Goal: Information Seeking & Learning: Learn about a topic

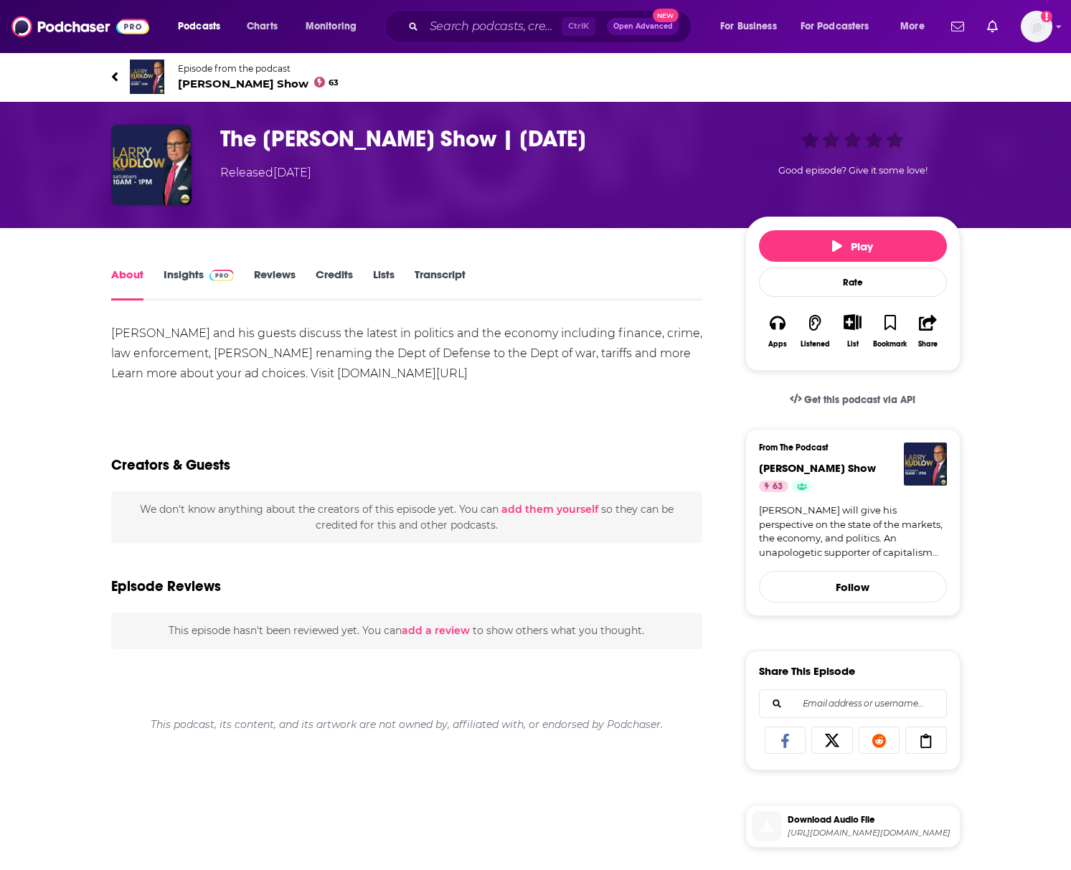
click at [456, 276] on link "Transcript" at bounding box center [440, 284] width 51 height 33
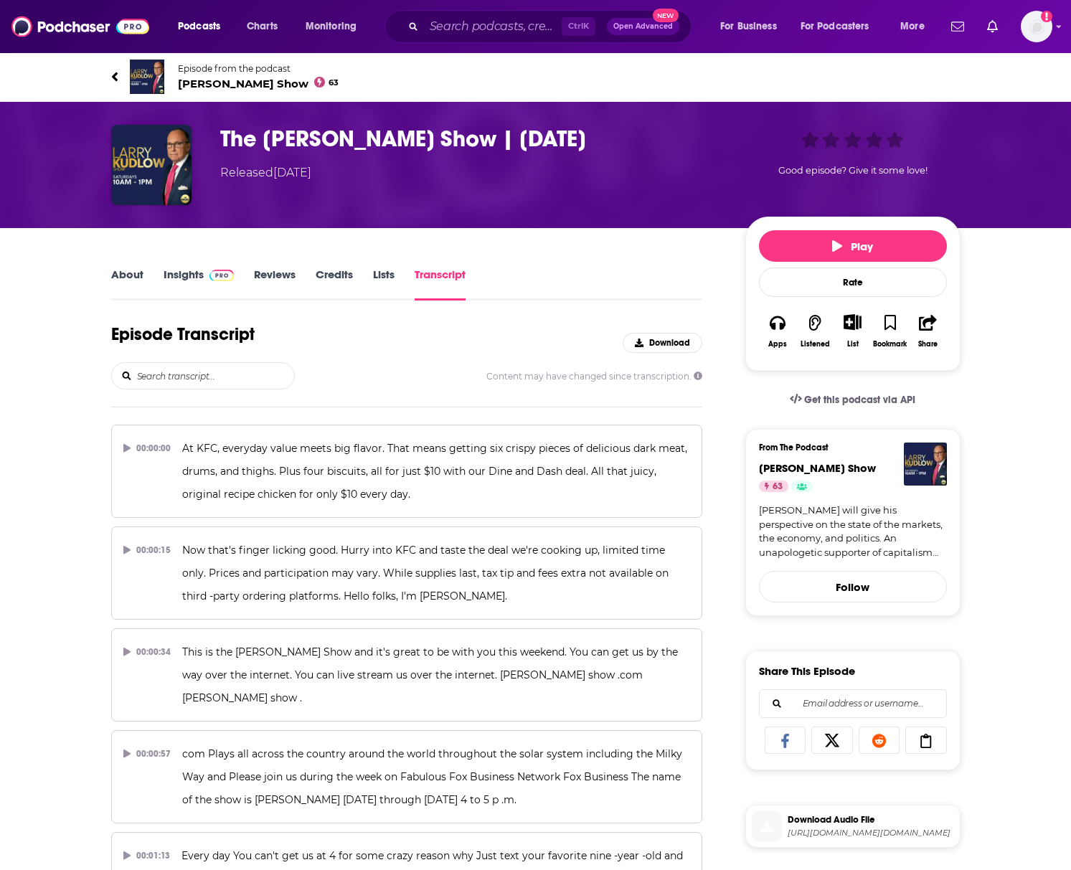
click at [177, 372] on input "search" at bounding box center [215, 376] width 159 height 26
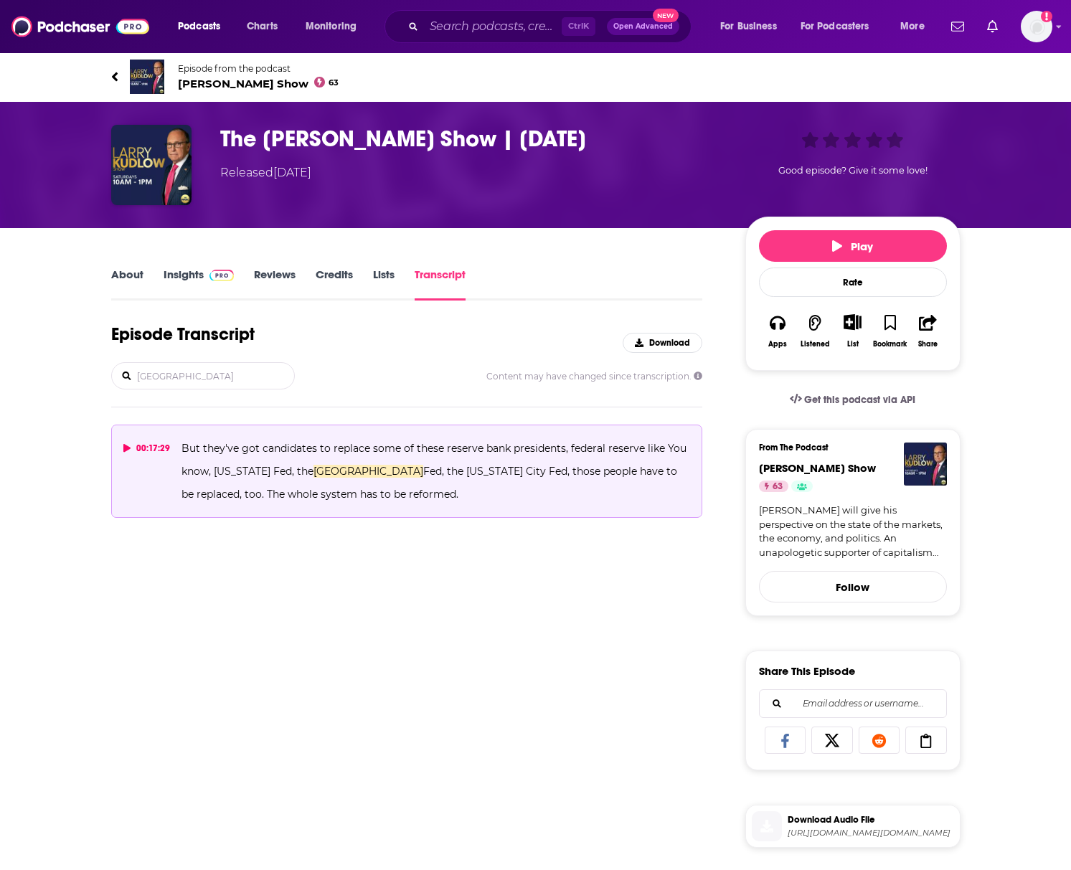
type input "chicago"
click at [126, 448] on icon at bounding box center [126, 448] width 7 height 9
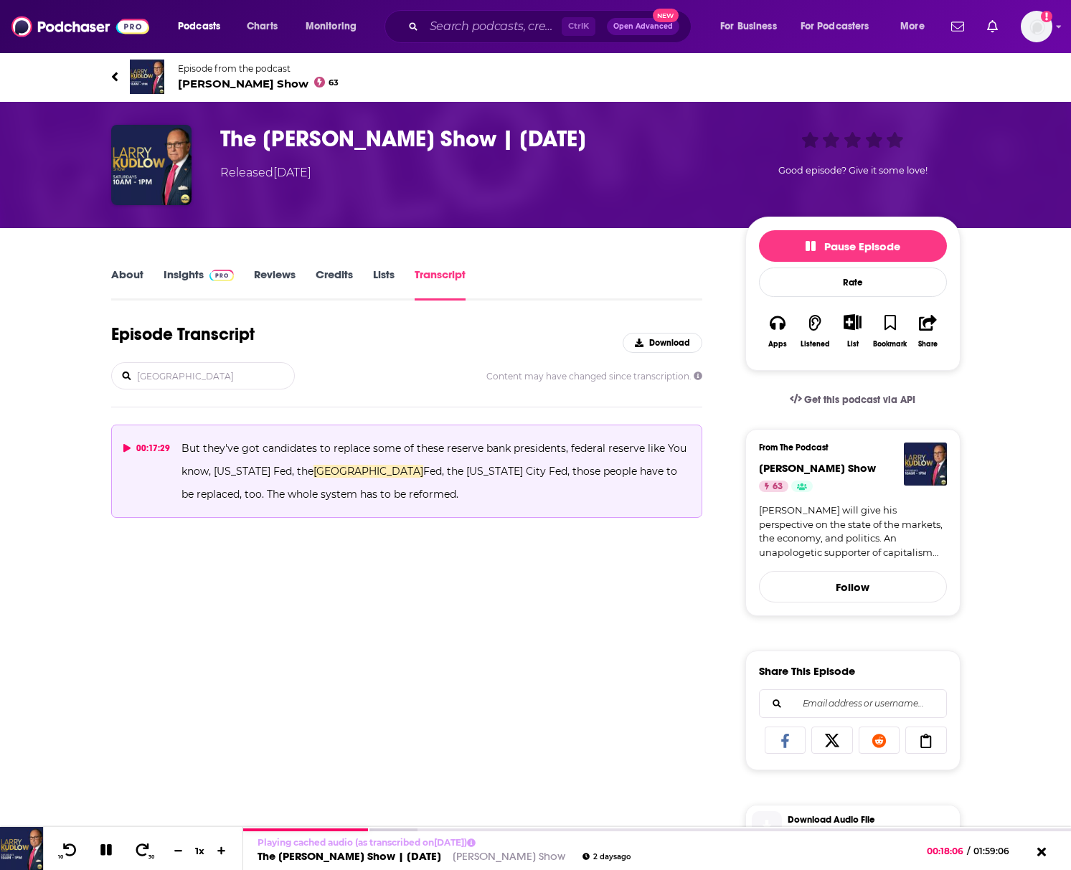
click at [151, 806] on div "Episode Transcript Download chicago Content may have changed since transcriptio…" at bounding box center [407, 817] width 592 height 986
click at [67, 846] on icon at bounding box center [70, 850] width 18 height 14
click at [65, 846] on icon at bounding box center [70, 850] width 18 height 14
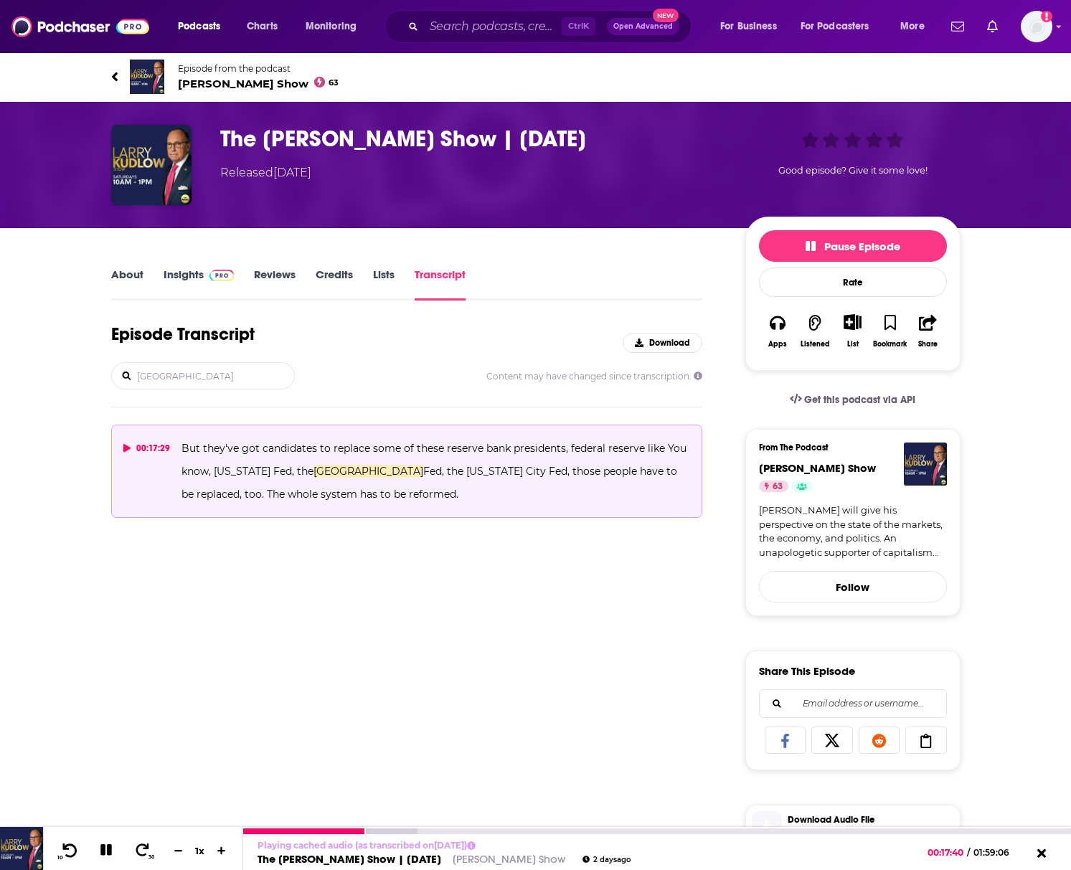
click at [65, 846] on icon at bounding box center [70, 850] width 14 height 14
drag, startPoint x: 242, startPoint y: 382, endPoint x: 107, endPoint y: 366, distance: 135.9
click at [107, 366] on div "About Insights Reviews Credits Lists Transcript Episode Transcript Download chi…" at bounding box center [416, 787] width 657 height 1044
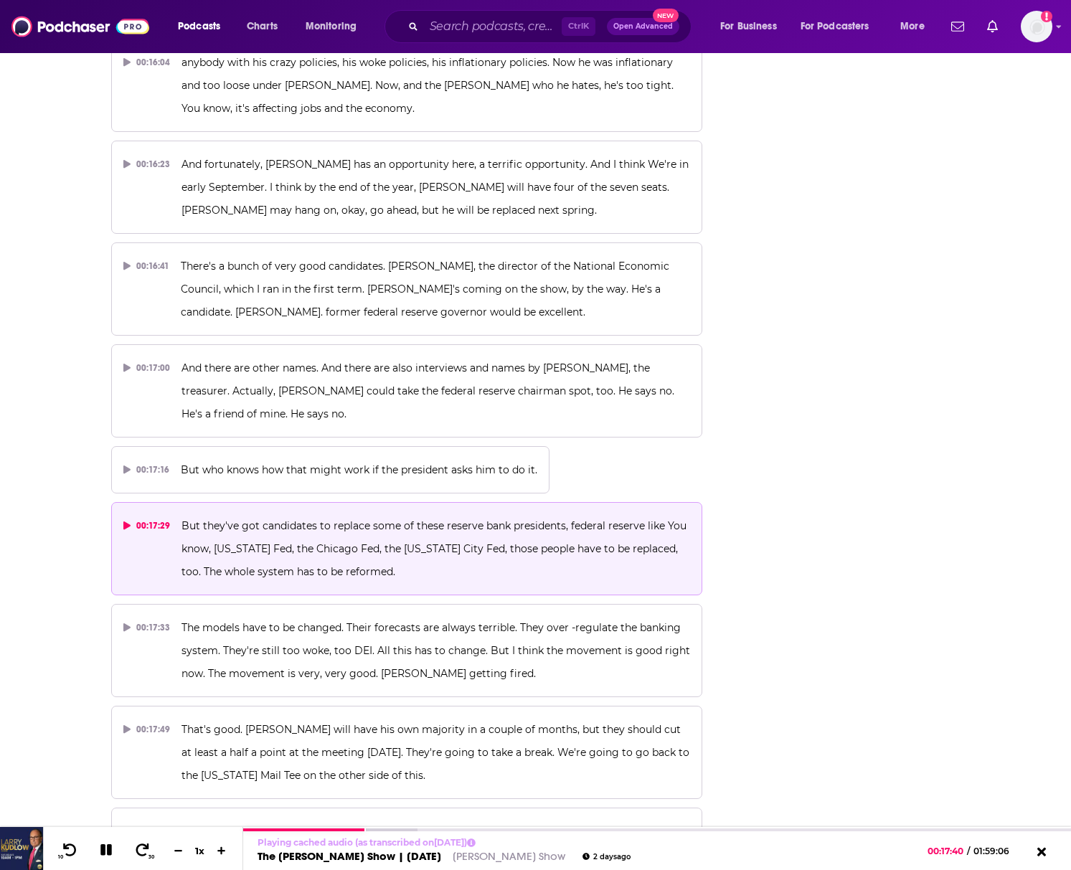
scroll to position [5739, 0]
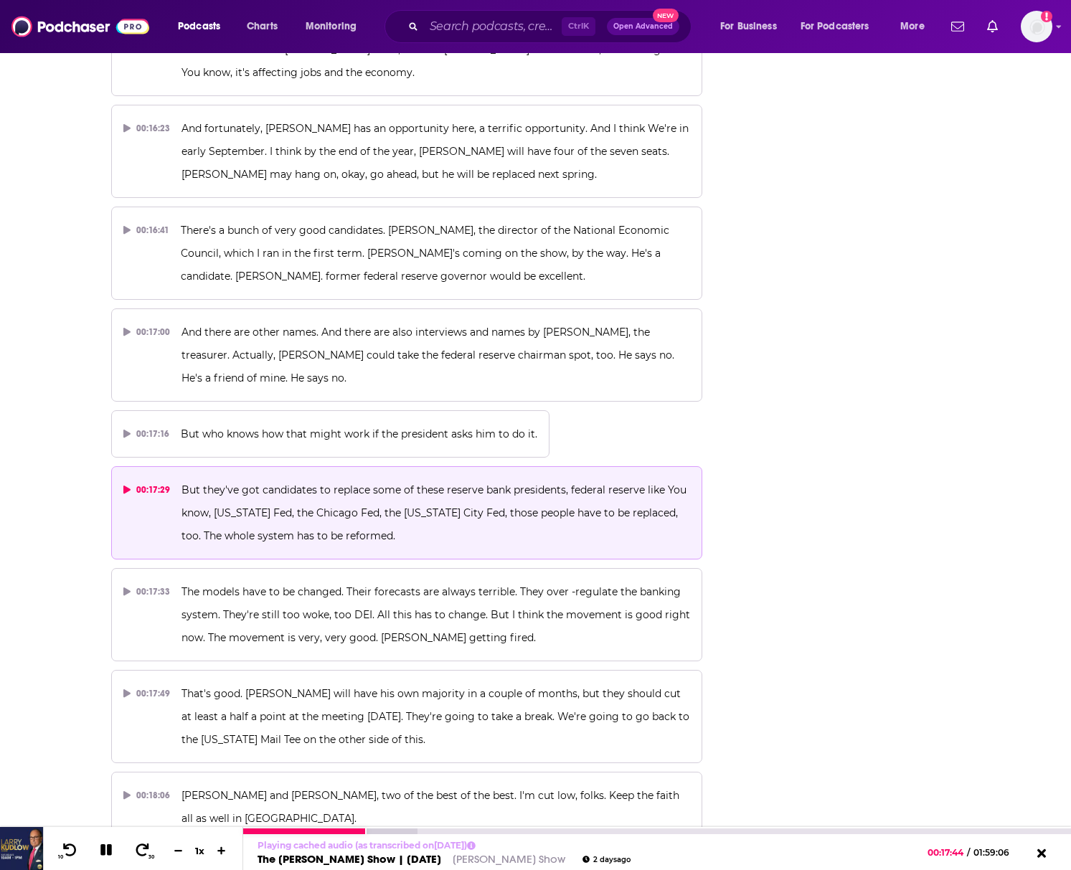
click at [103, 842] on button at bounding box center [106, 851] width 25 height 18
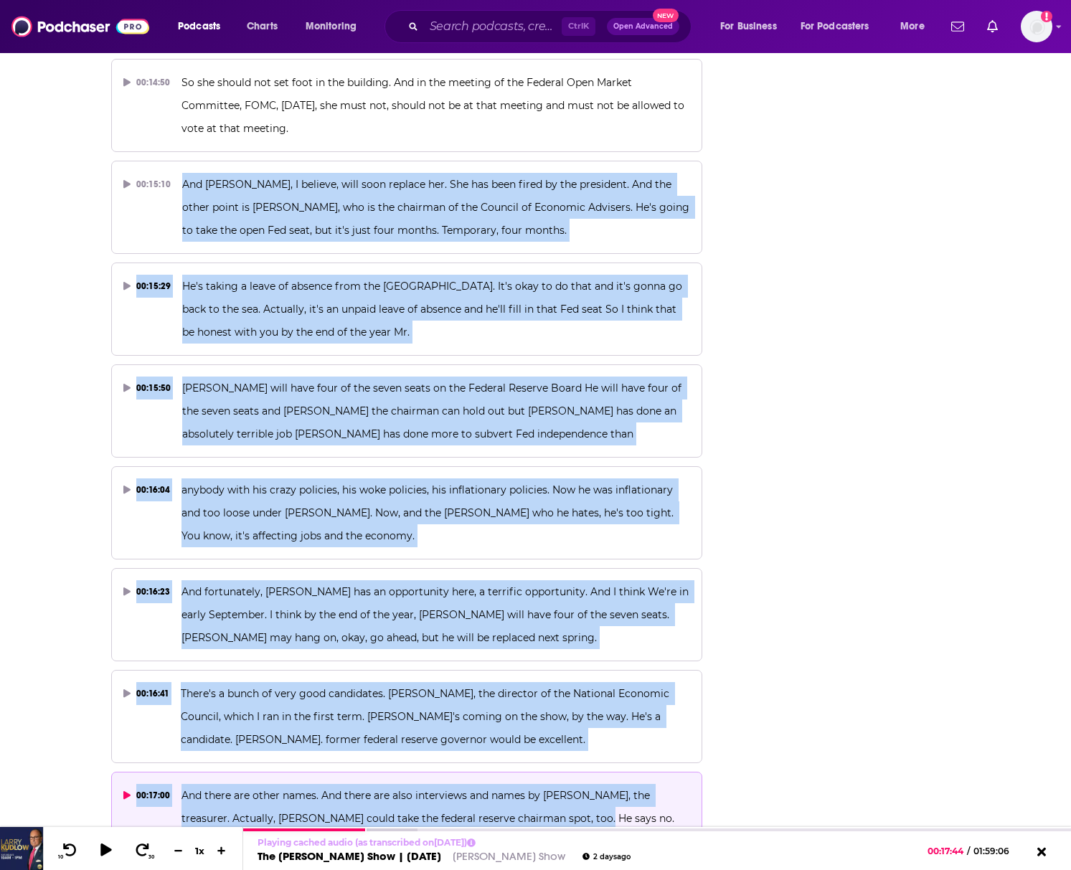
scroll to position [5308, 0]
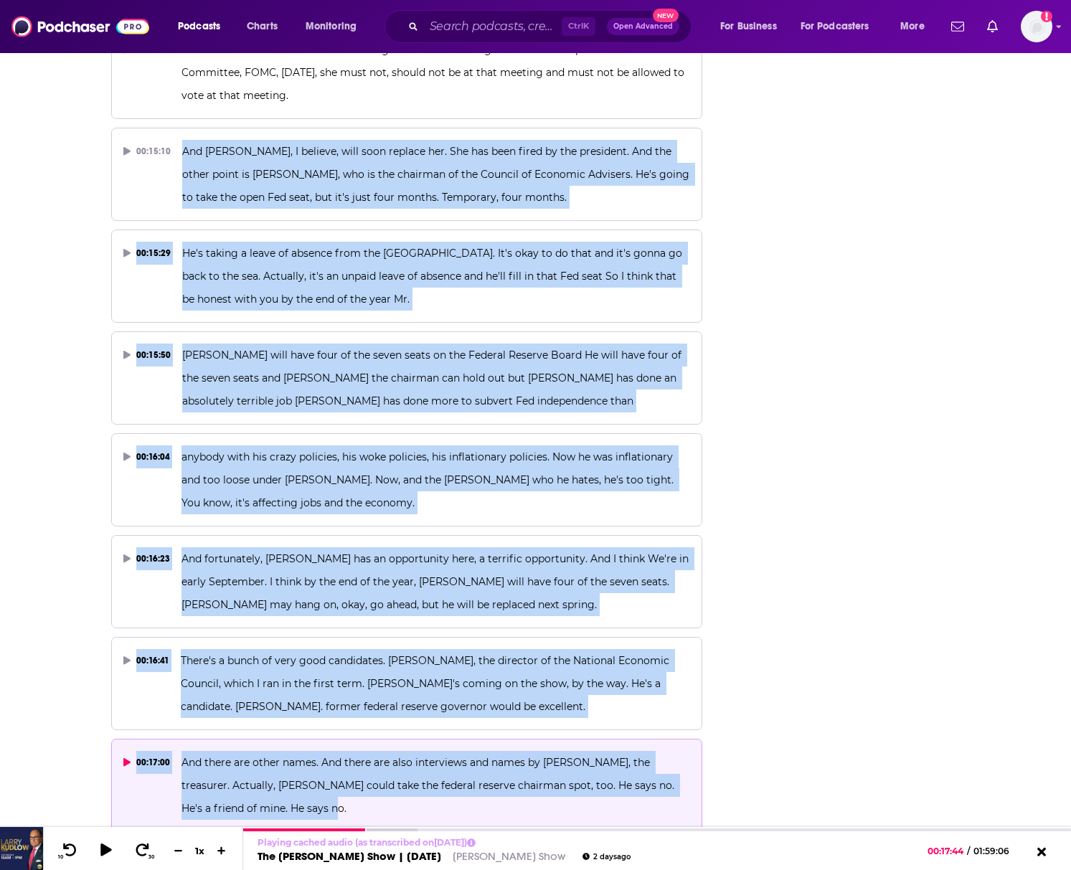
drag, startPoint x: 183, startPoint y: 250, endPoint x: 580, endPoint y: 692, distance: 593.3
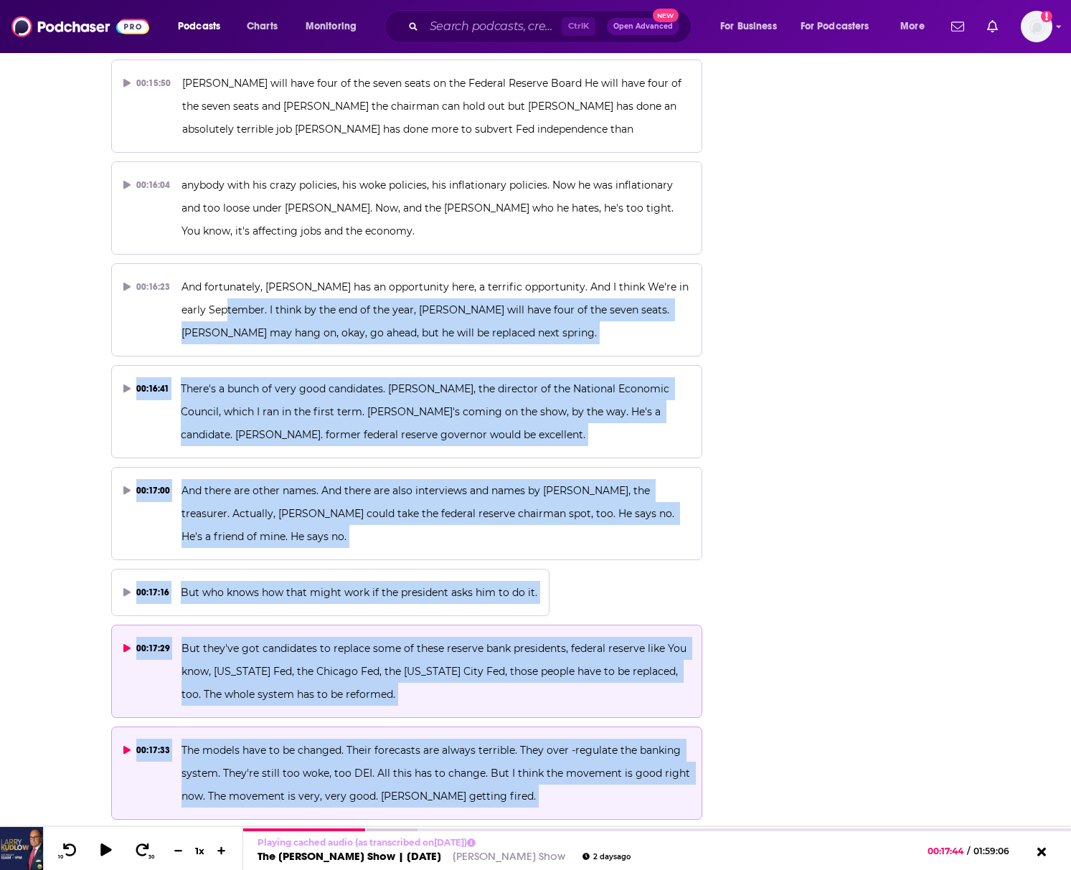
scroll to position [5667, 0]
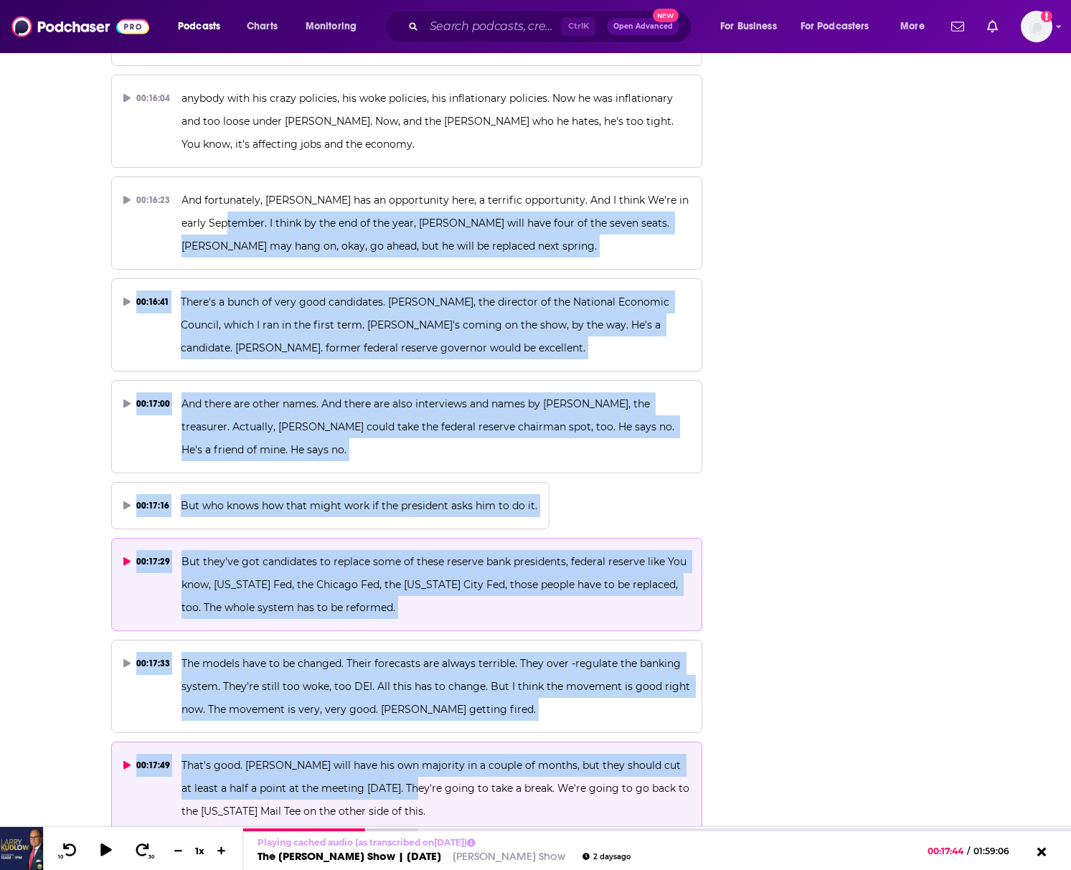
drag, startPoint x: 243, startPoint y: 247, endPoint x: 397, endPoint y: 675, distance: 454.5
copy div "I think by the end of the year, Mr. Trump will have four of the seven seats. Ja…"
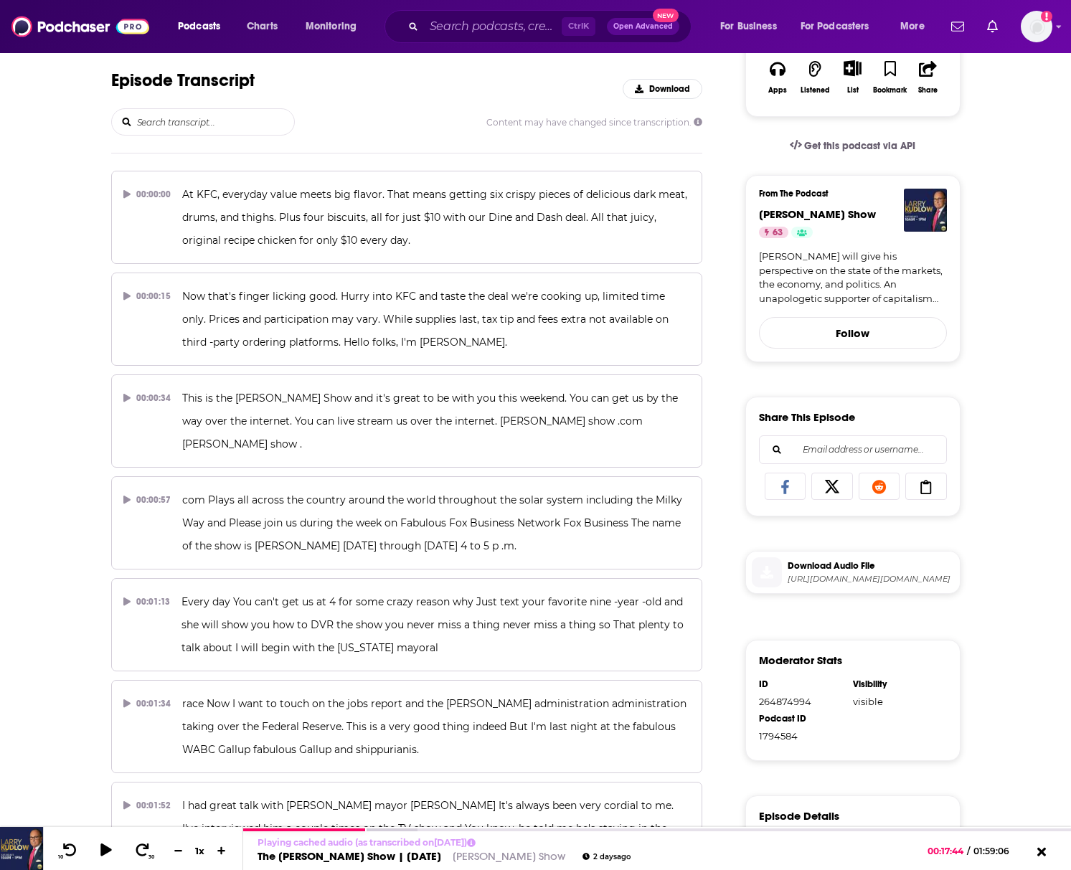
scroll to position [0, 0]
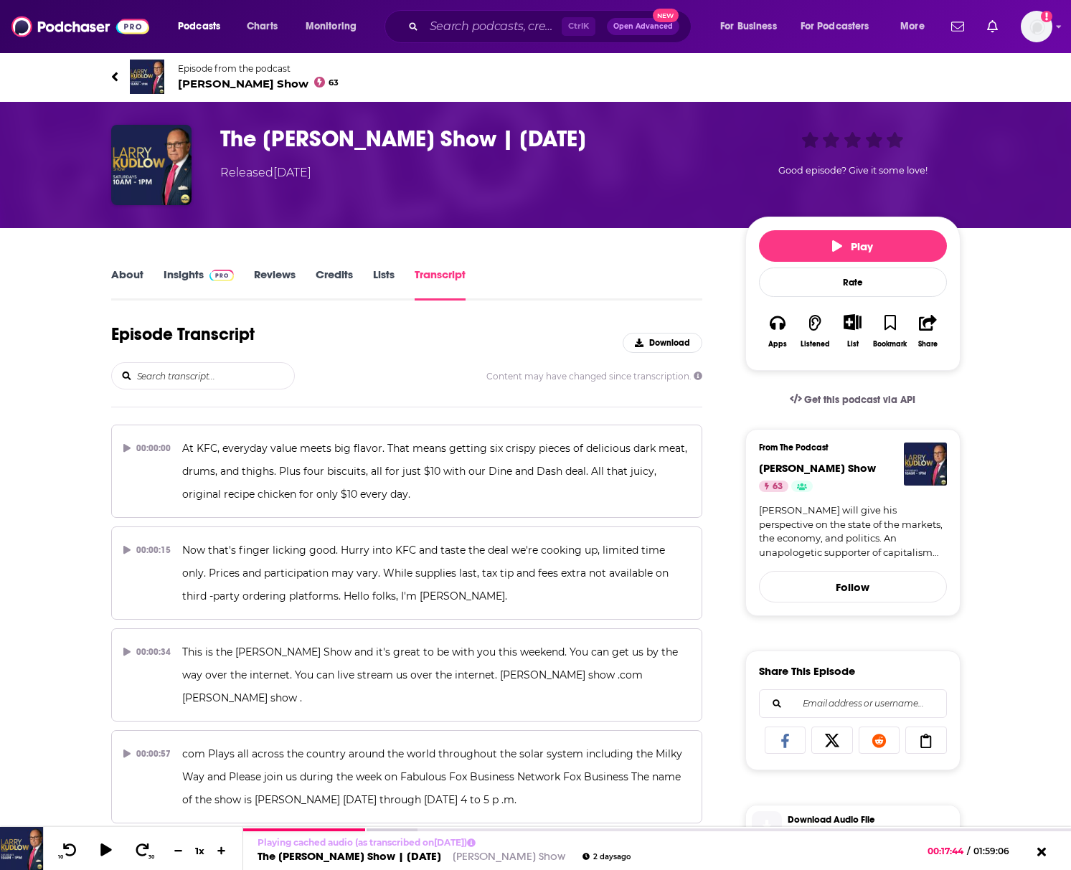
click at [117, 276] on link "About" at bounding box center [127, 284] width 32 height 33
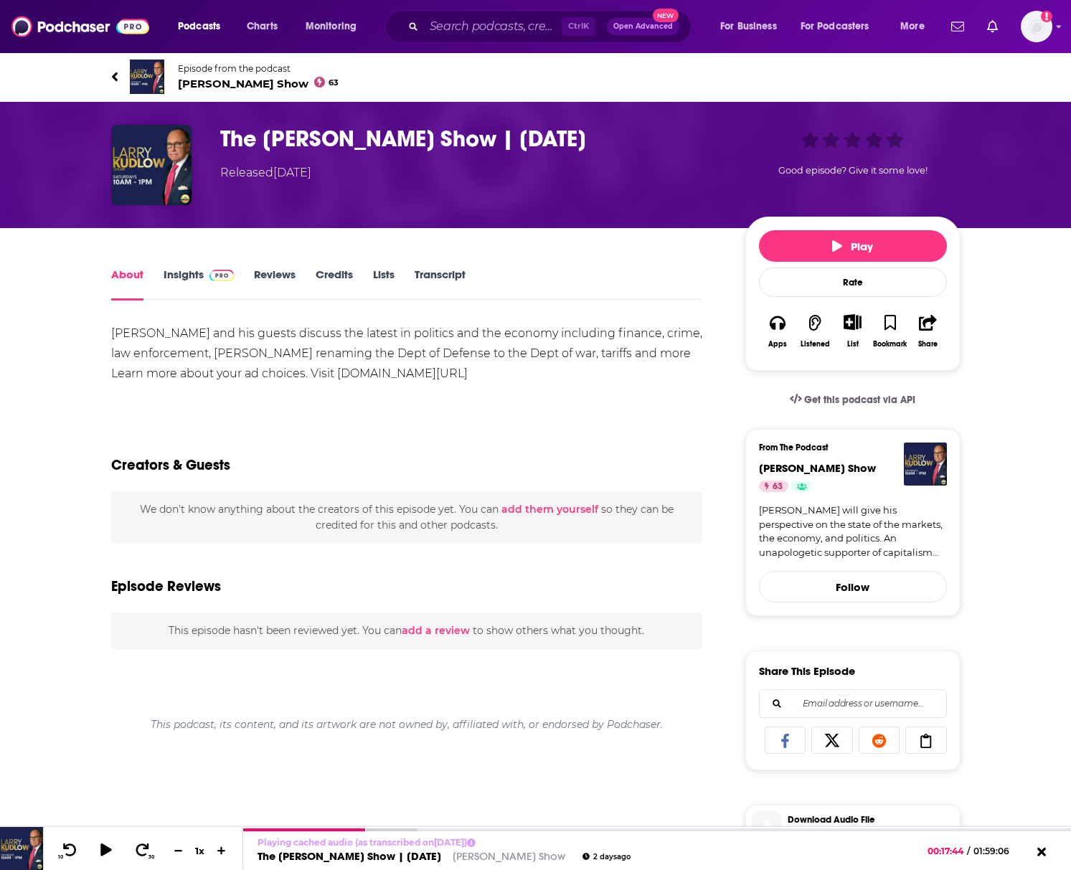
click at [1024, 371] on div "About Insights Reviews Credits Lists Transcript Larry and his guests discuss th…" at bounding box center [535, 769] width 1071 height 1082
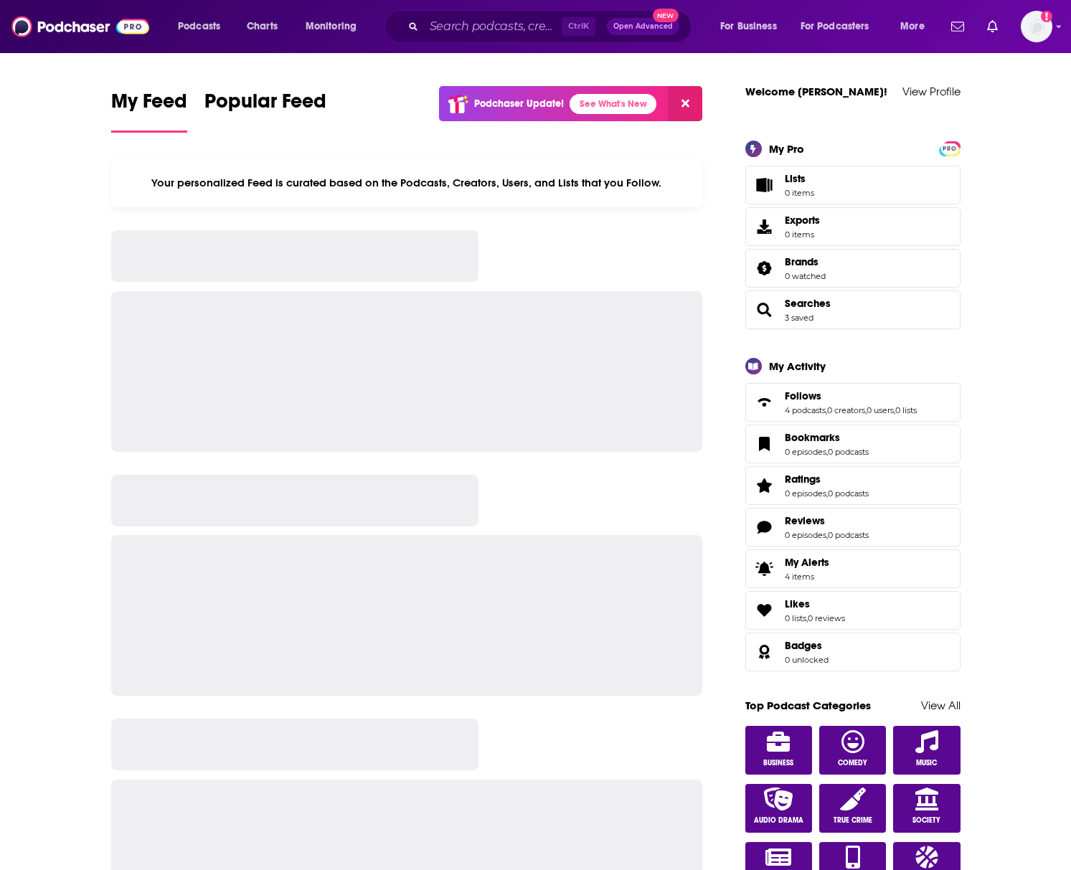
click at [478, 24] on input "Search podcasts, credits, & more..." at bounding box center [493, 26] width 138 height 23
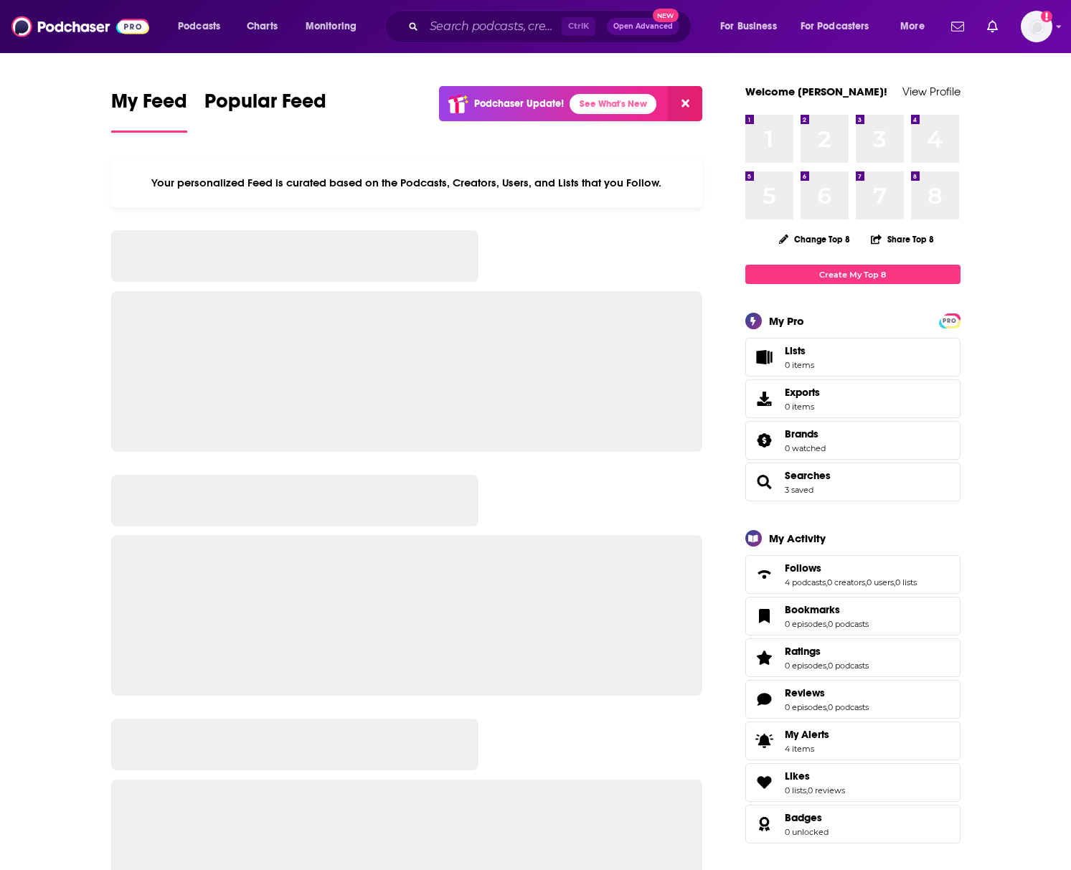
click at [506, 29] on input "Search podcasts, credits, & more..." at bounding box center [493, 26] width 138 height 23
click at [471, 31] on input "Search podcasts, credits, & more..." at bounding box center [493, 26] width 138 height 23
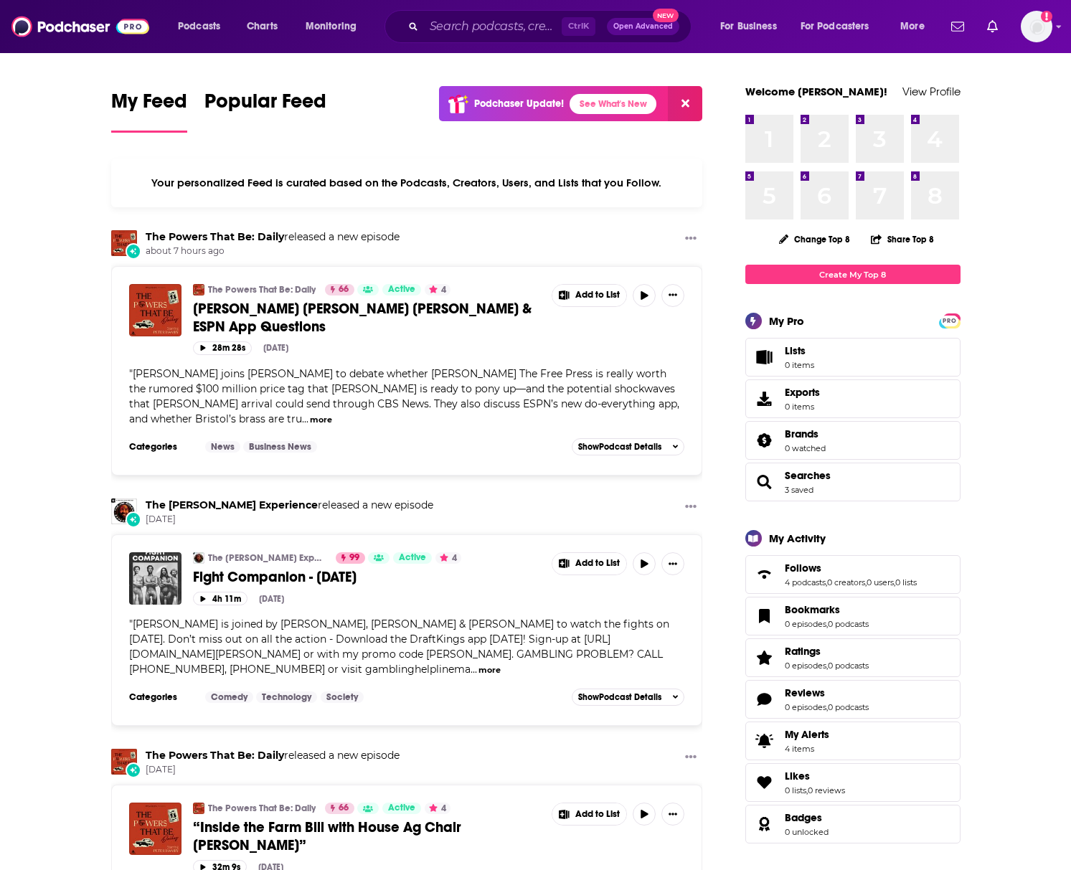
click at [522, 27] on input "Search podcasts, credits, & more..." at bounding box center [493, 26] width 138 height 23
click at [410, 24] on icon "Search podcasts, credits, & more..." at bounding box center [413, 26] width 8 height 8
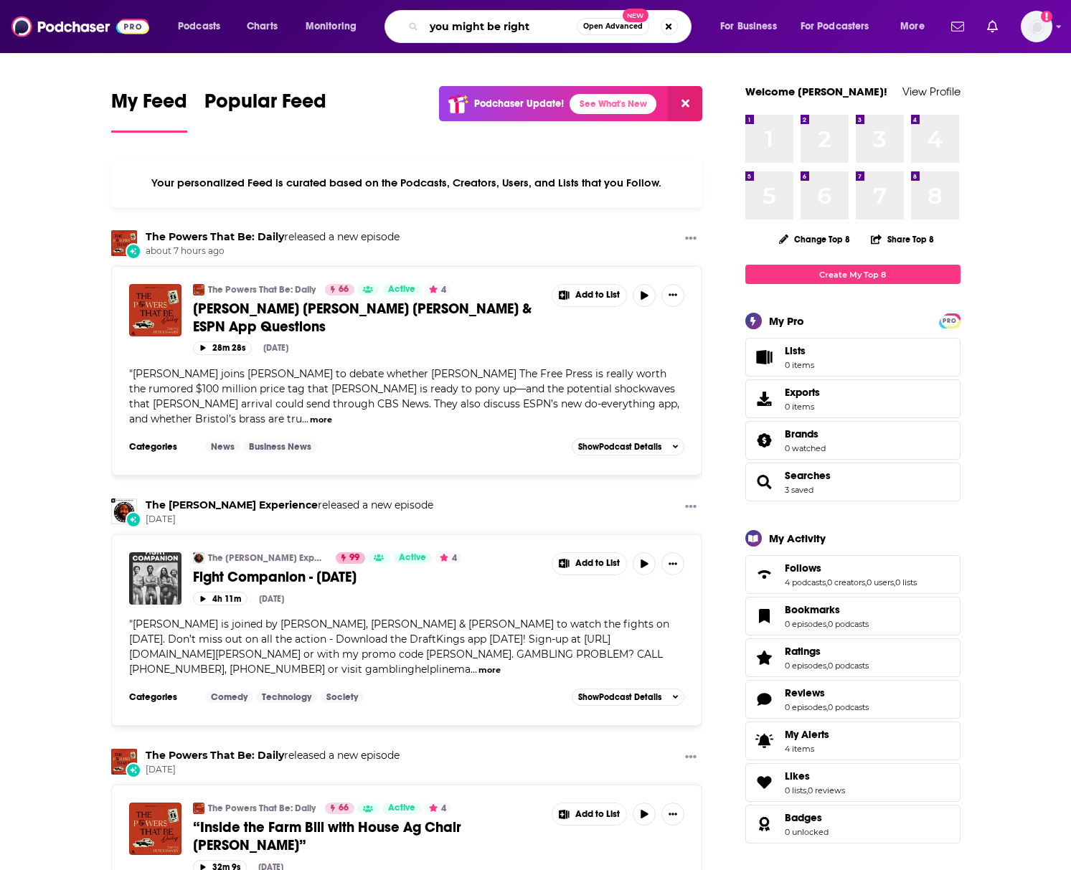
type input "you might be right"
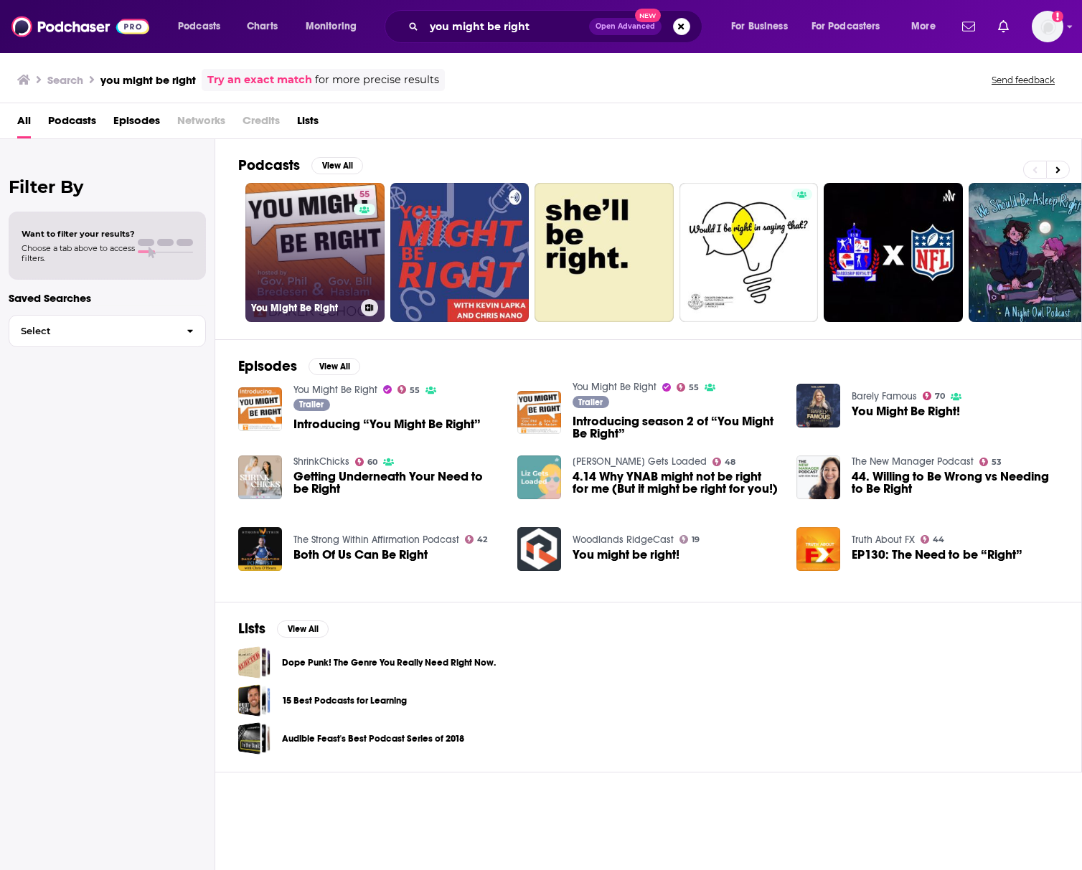
click at [301, 228] on link "55 You Might Be Right" at bounding box center [314, 252] width 139 height 139
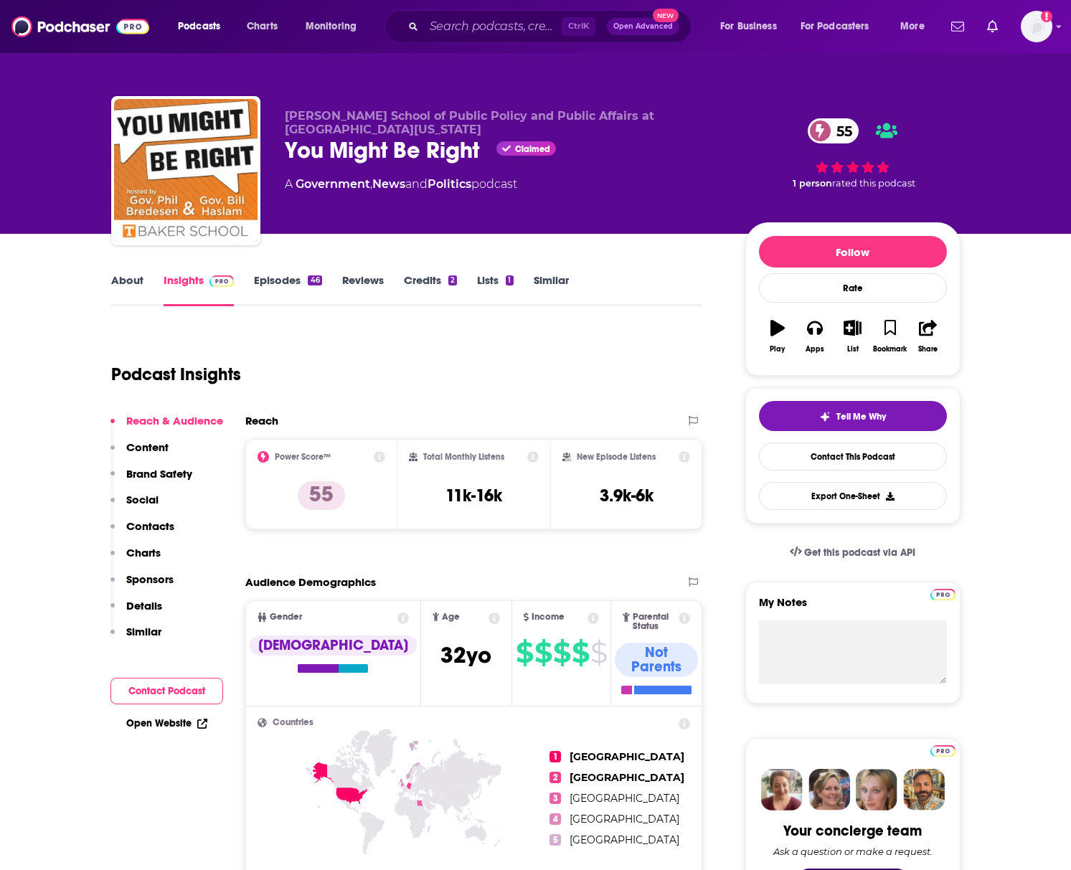
click at [293, 286] on link "Episodes 46" at bounding box center [287, 289] width 67 height 33
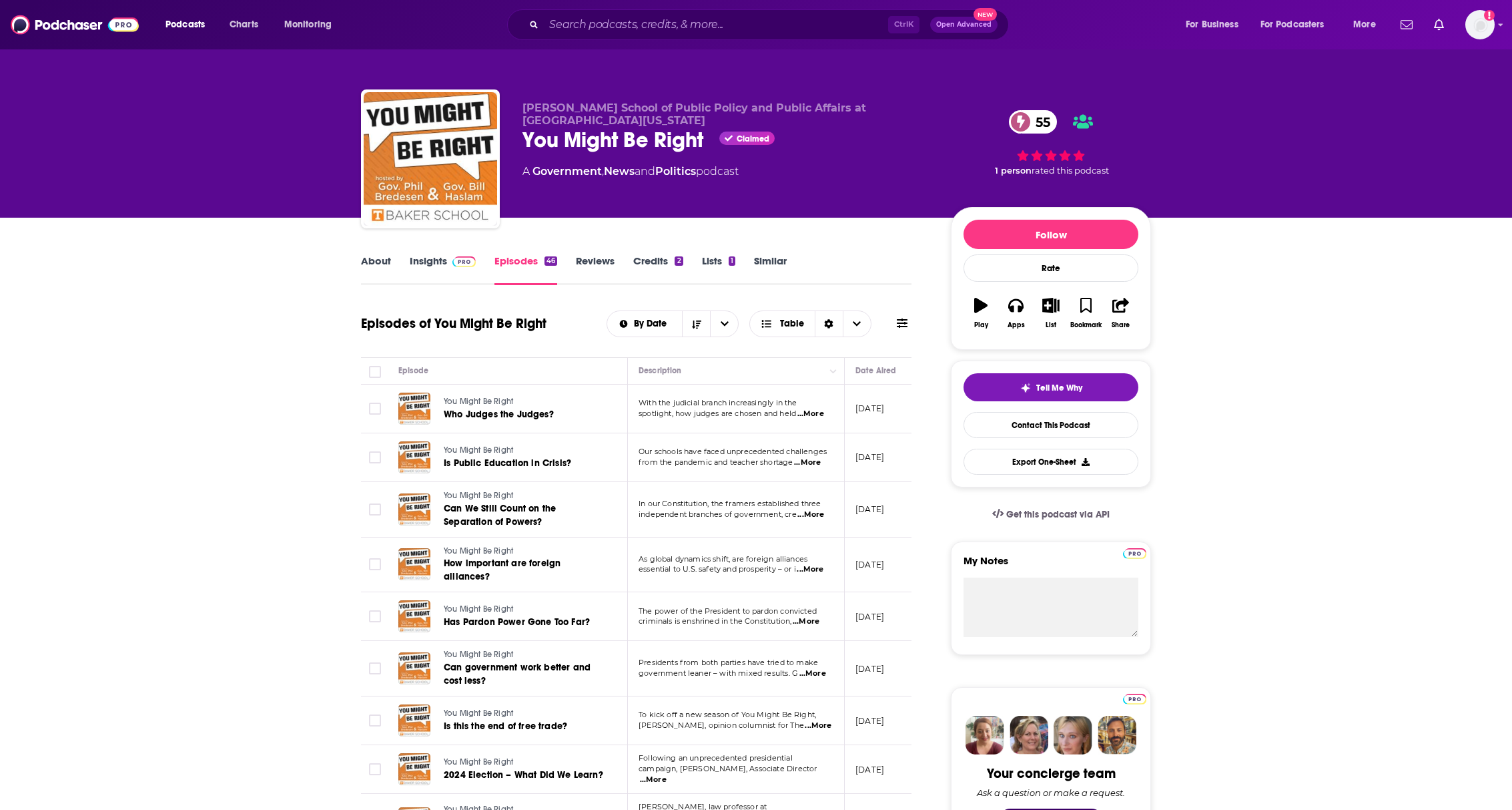
click at [817, 413] on span "...More" at bounding box center [810, 413] width 27 height 10
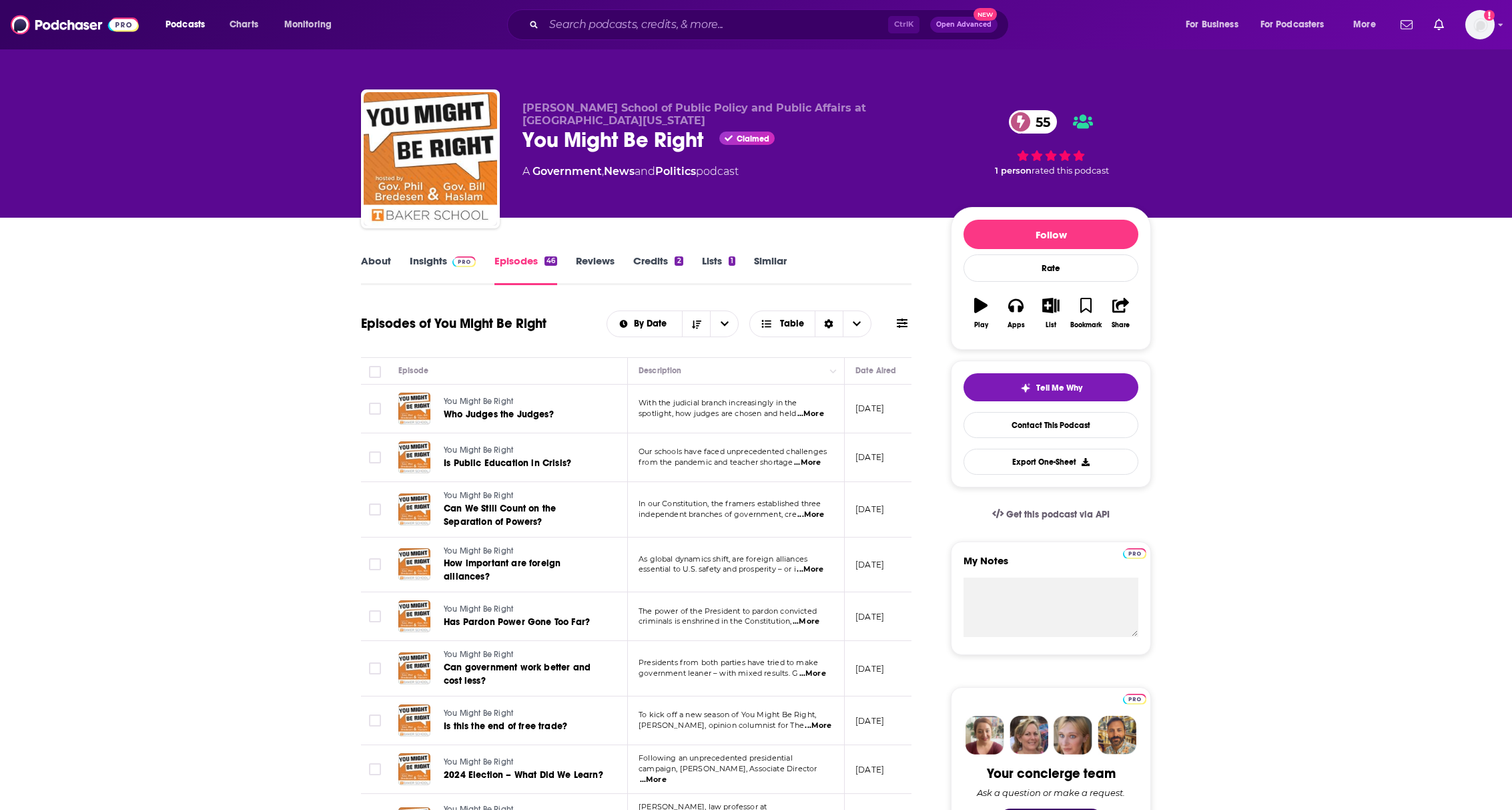
click at [810, 463] on span "...More" at bounding box center [808, 462] width 27 height 10
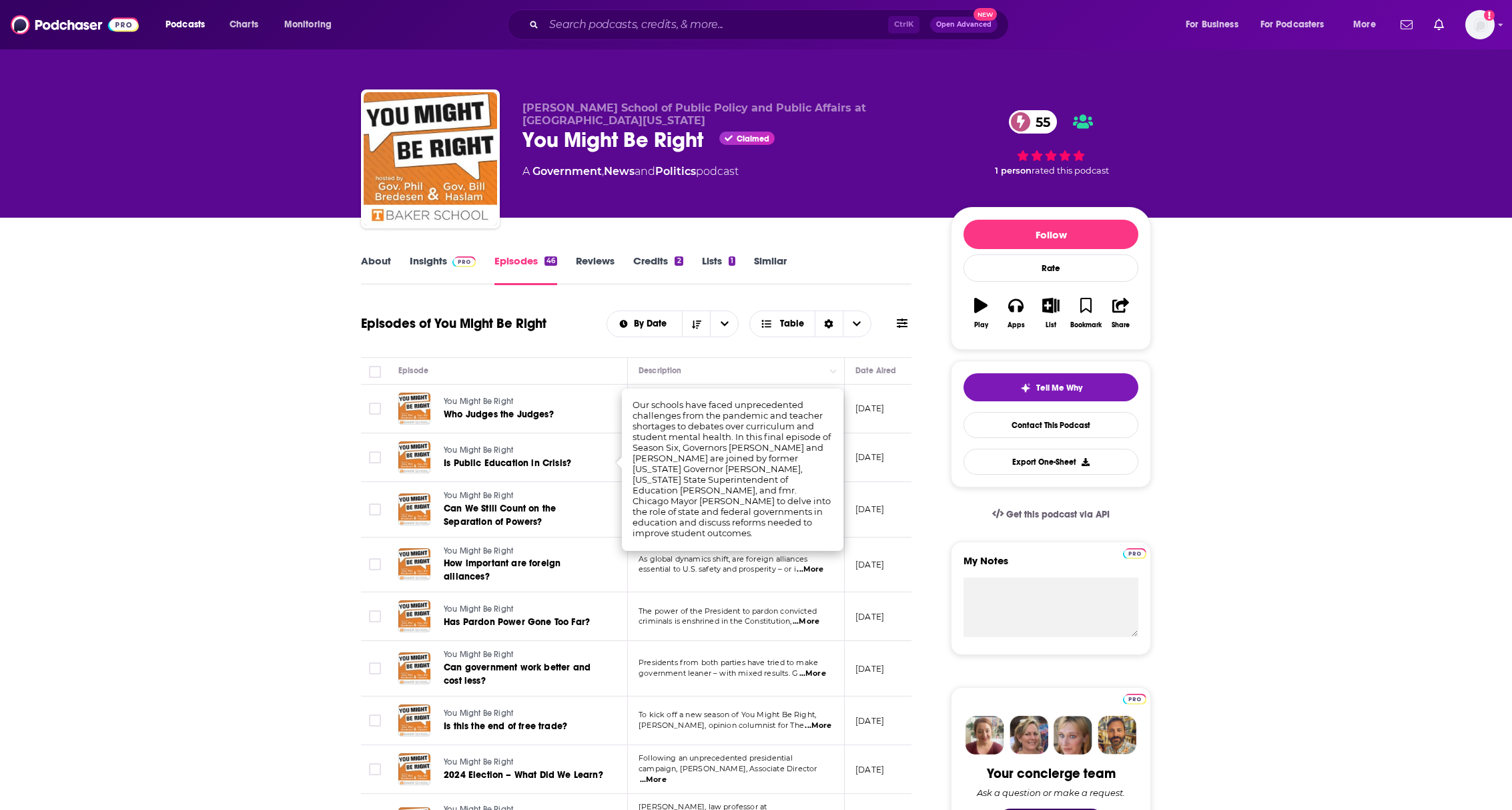
drag, startPoint x: 1260, startPoint y: 422, endPoint x: 1244, endPoint y: 422, distance: 16.0
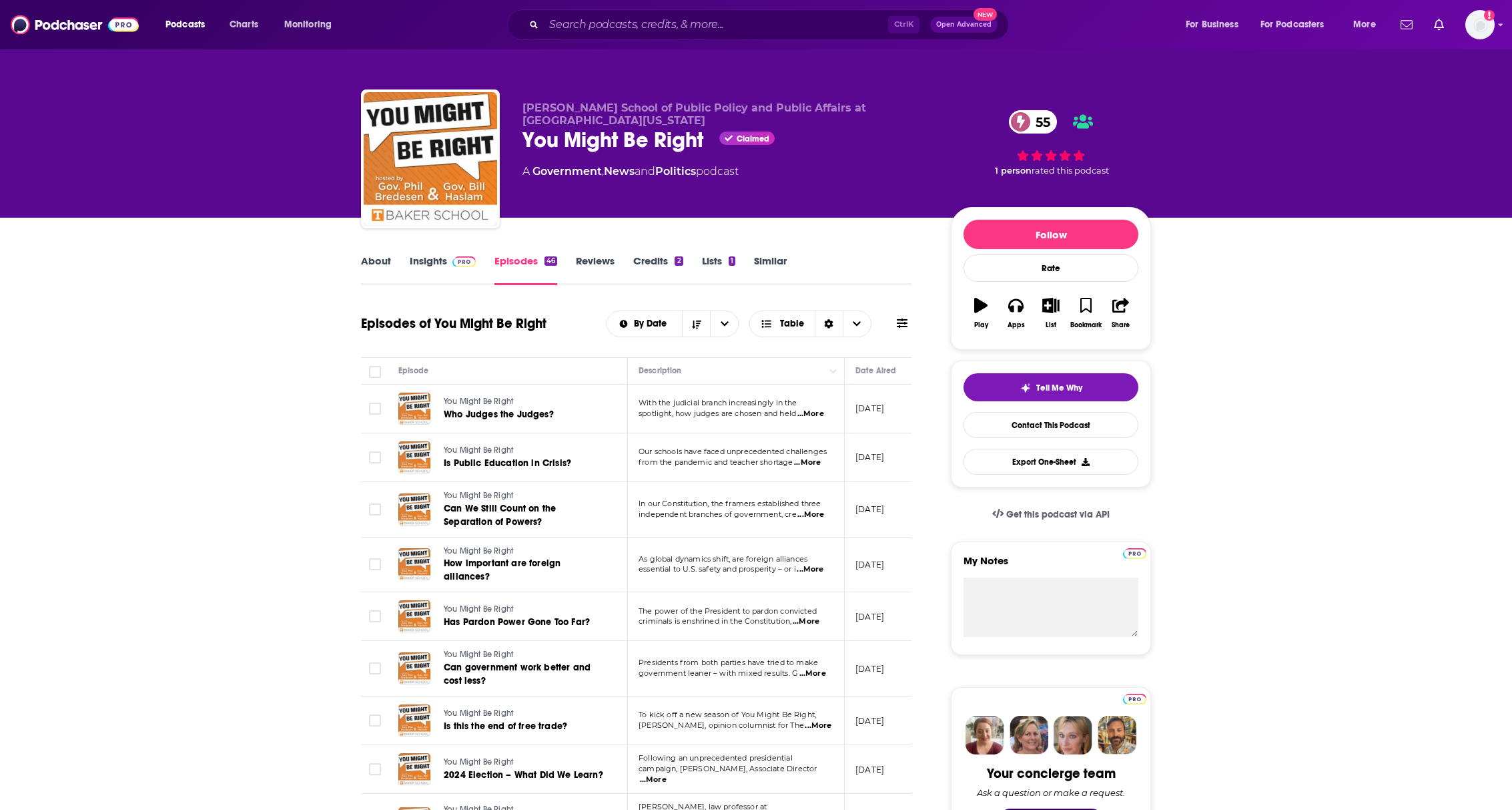
click at [810, 515] on span "...More" at bounding box center [810, 514] width 27 height 10
click at [816, 569] on span "...More" at bounding box center [810, 569] width 27 height 10
click at [818, 620] on span "...More" at bounding box center [806, 621] width 27 height 10
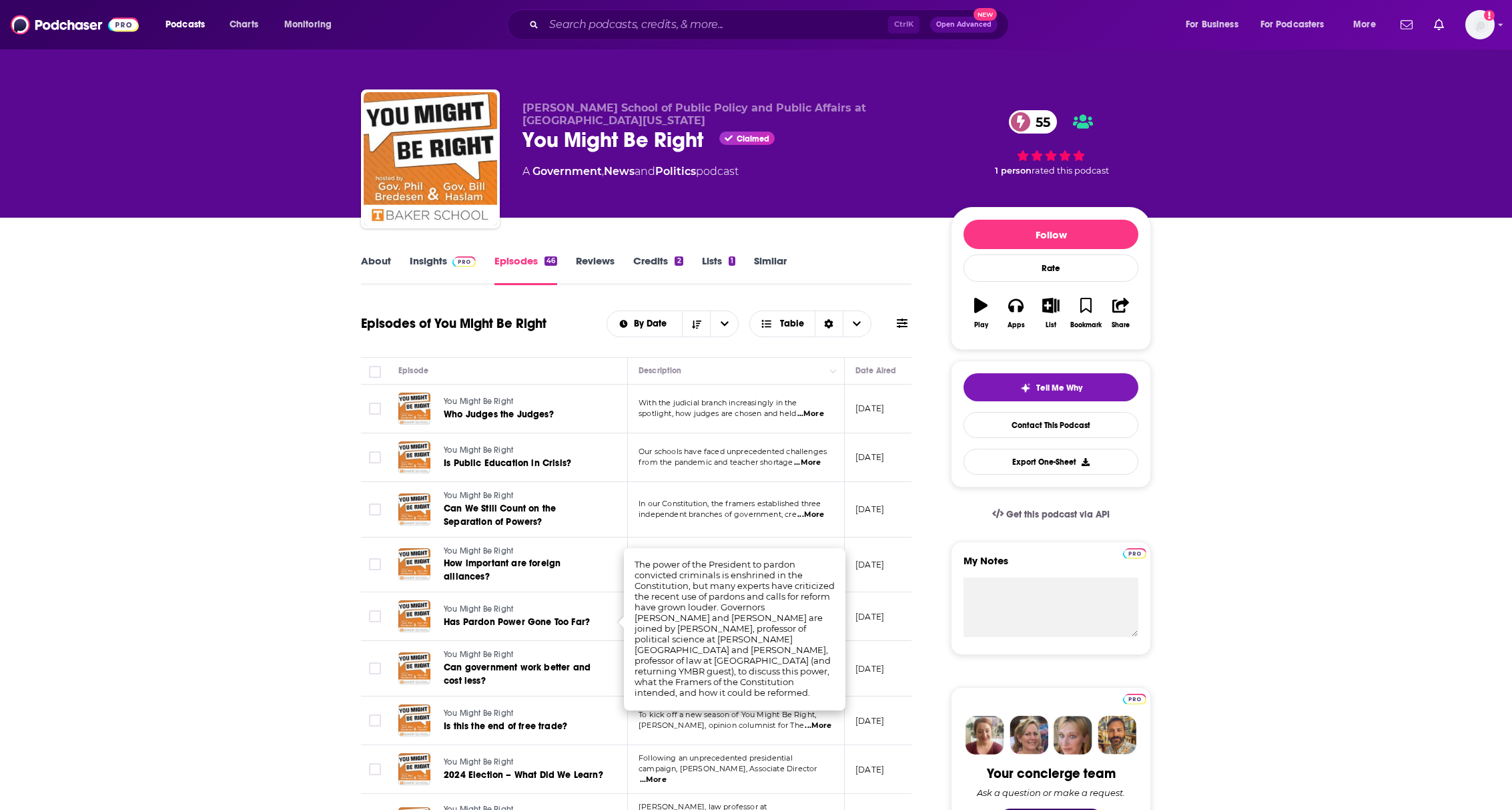
drag, startPoint x: 1359, startPoint y: 614, endPoint x: 1351, endPoint y: 606, distance: 11.3
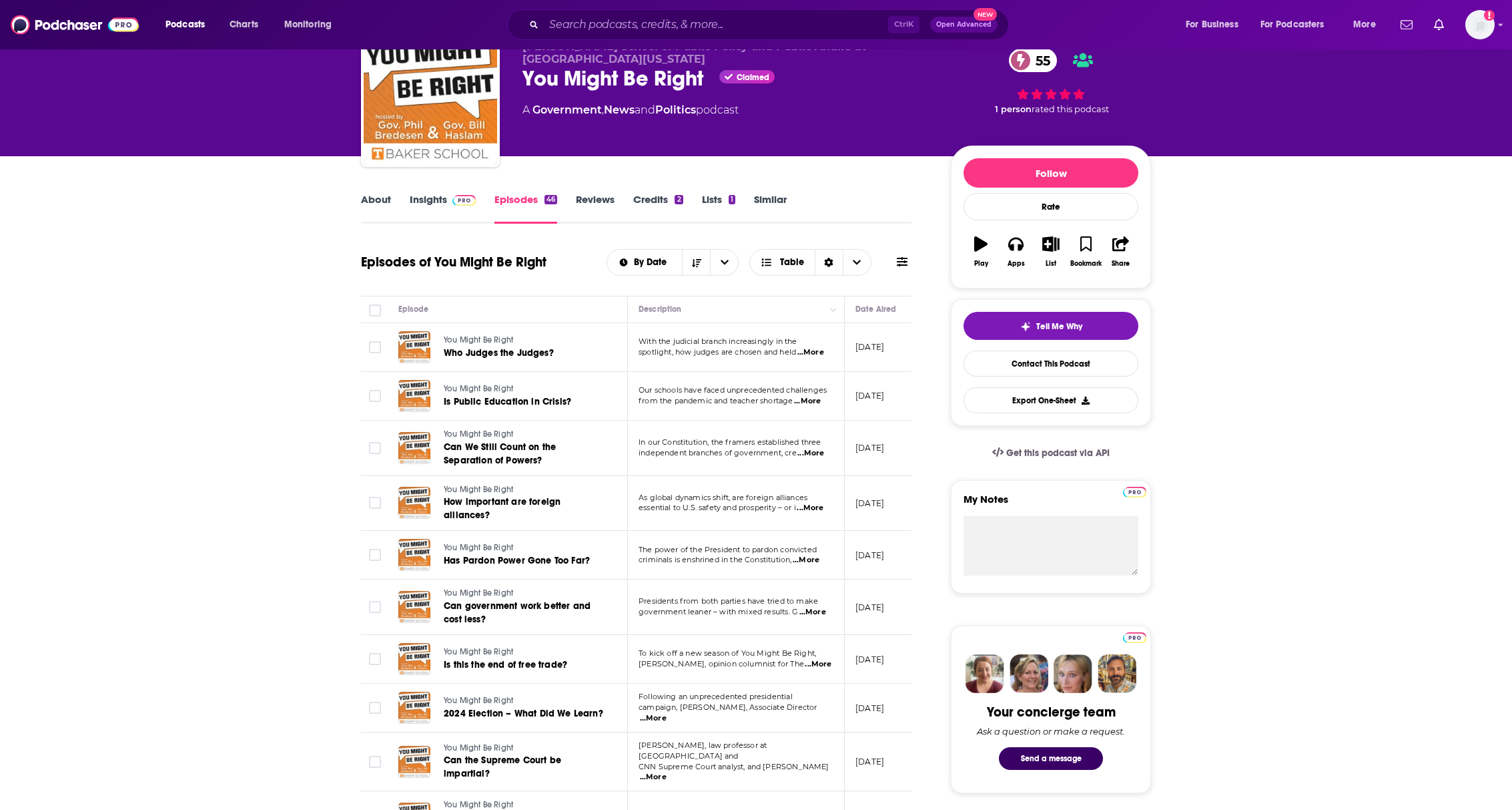
scroll to position [200, 0]
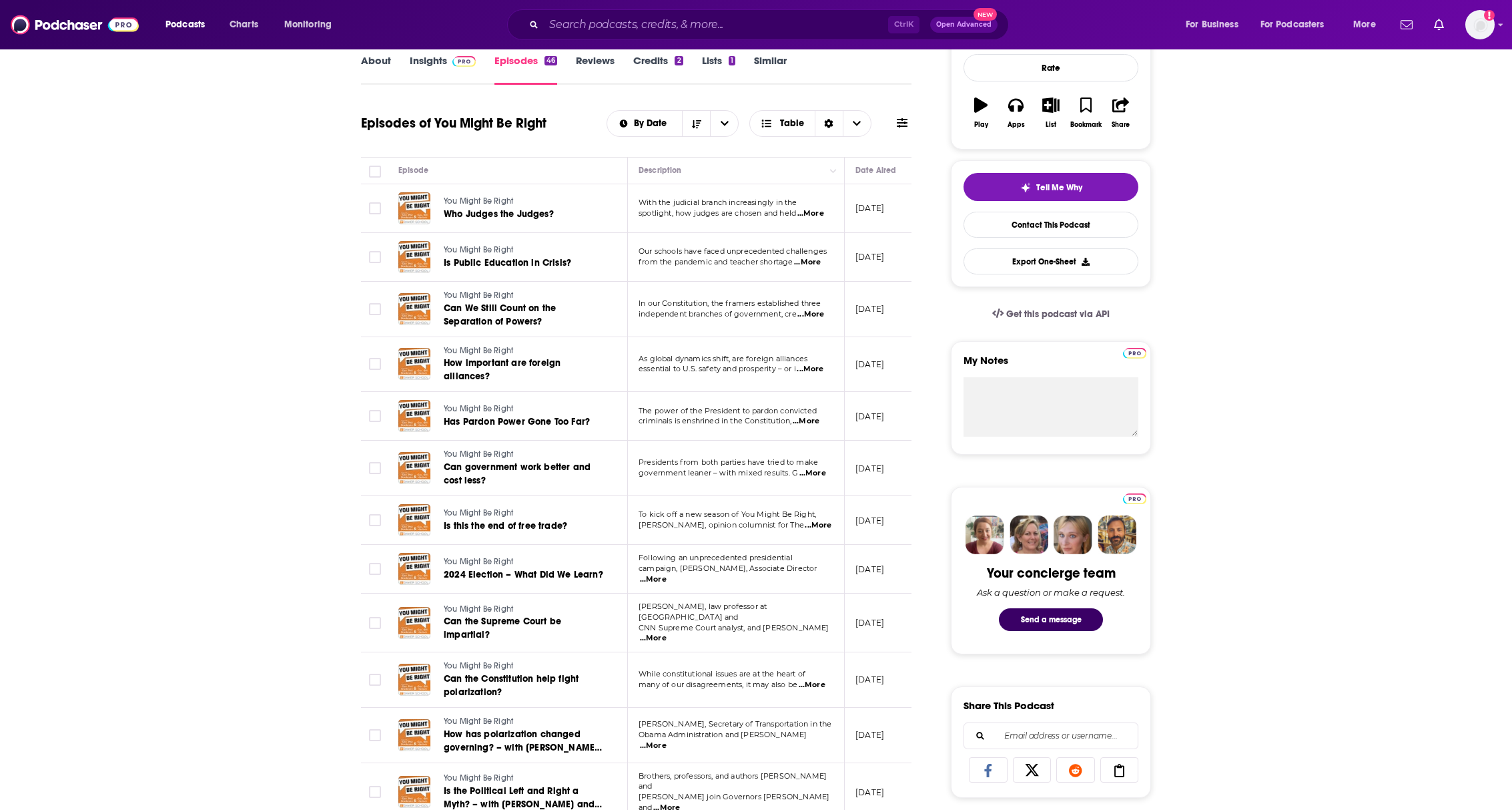
click at [809, 419] on span "...More" at bounding box center [806, 421] width 27 height 10
drag, startPoint x: 1507, startPoint y: 444, endPoint x: 1230, endPoint y: 452, distance: 277.1
click at [818, 473] on span "...More" at bounding box center [812, 473] width 27 height 10
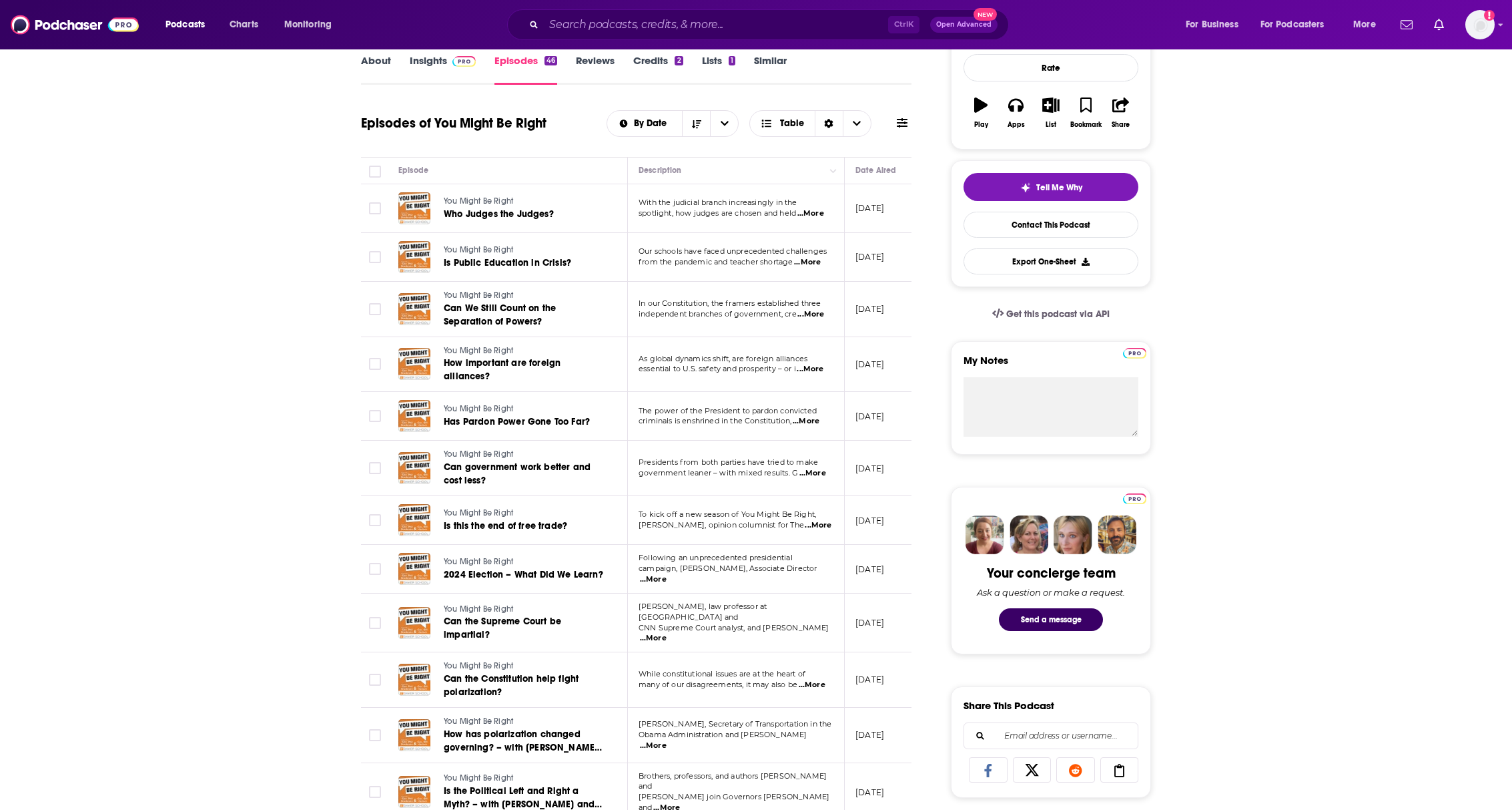
click at [667, 575] on span "...More" at bounding box center [653, 579] width 27 height 10
drag, startPoint x: 1371, startPoint y: 441, endPoint x: 1262, endPoint y: 382, distance: 123.9
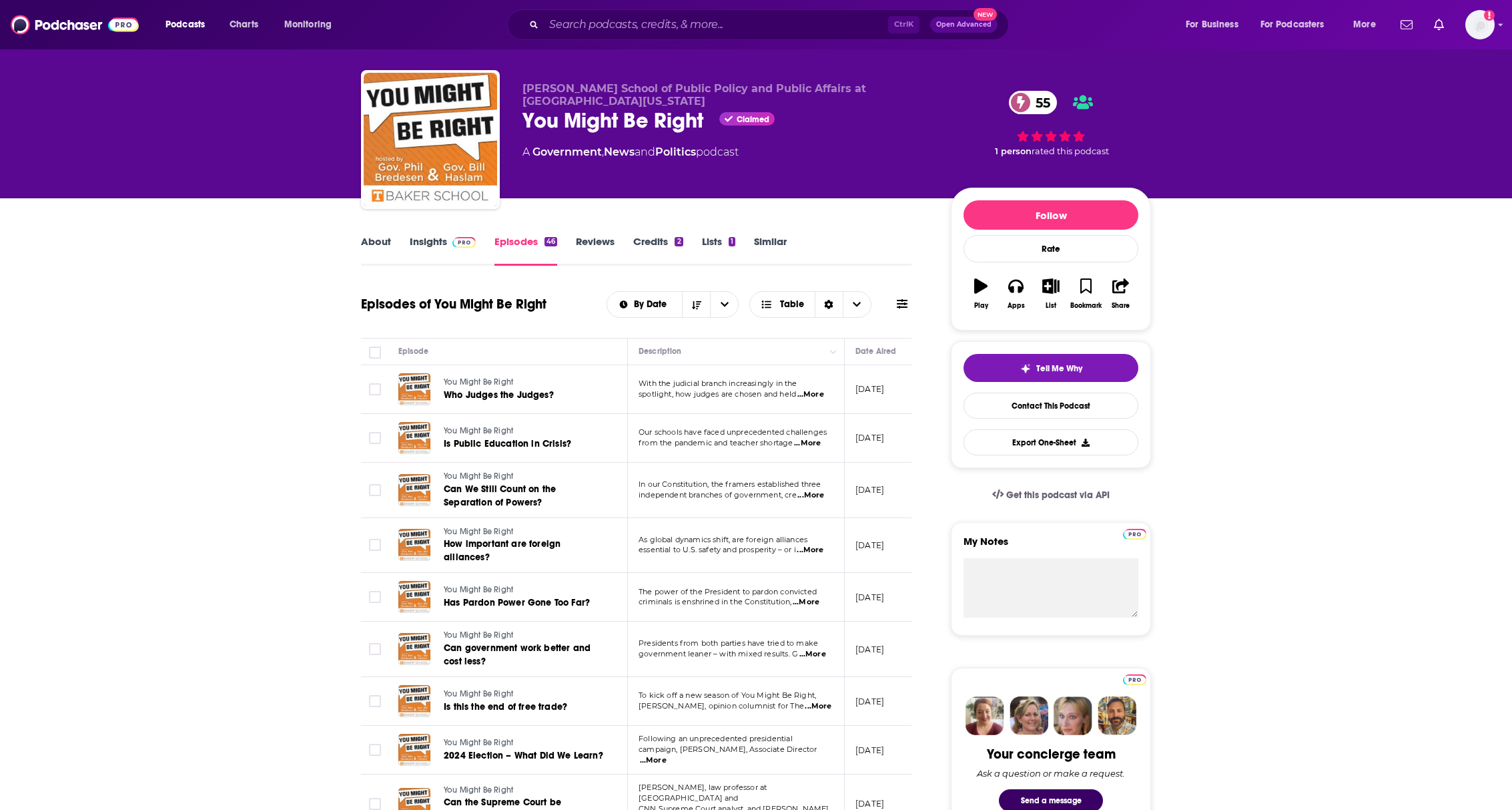
scroll to position [0, 0]
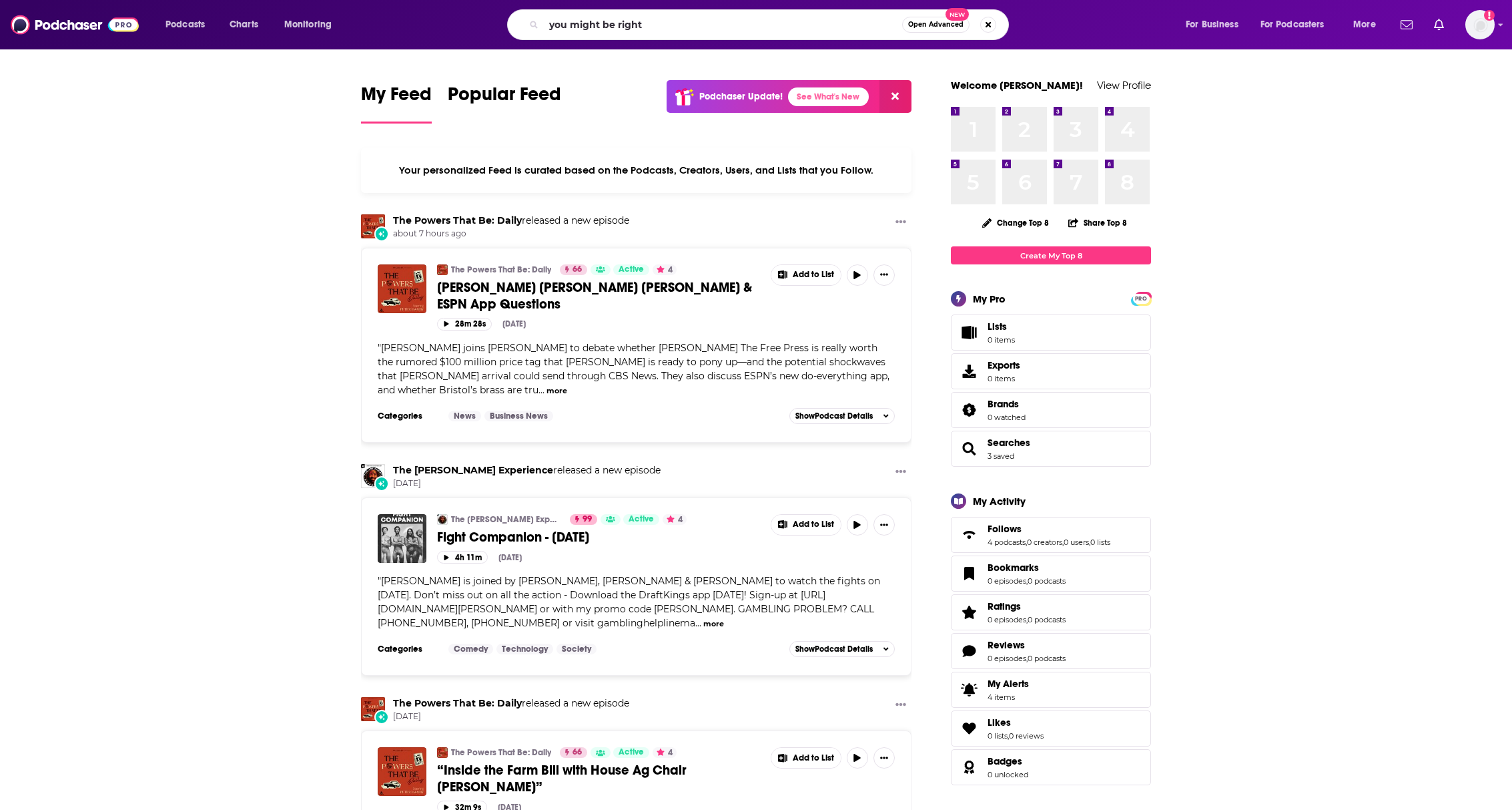
type input "you might be right"
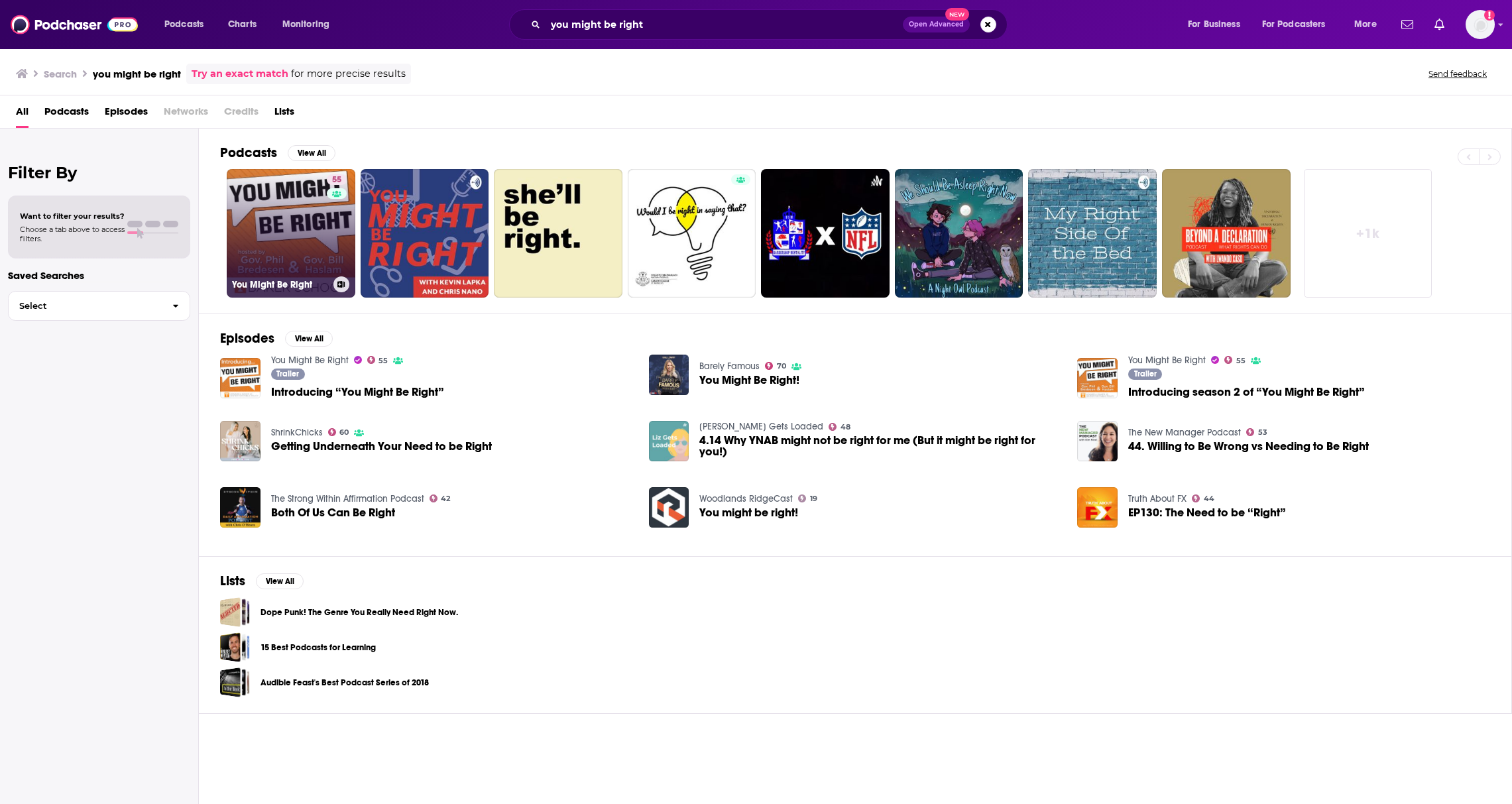
click at [267, 193] on link "55 You Might Be Right" at bounding box center [290, 233] width 128 height 128
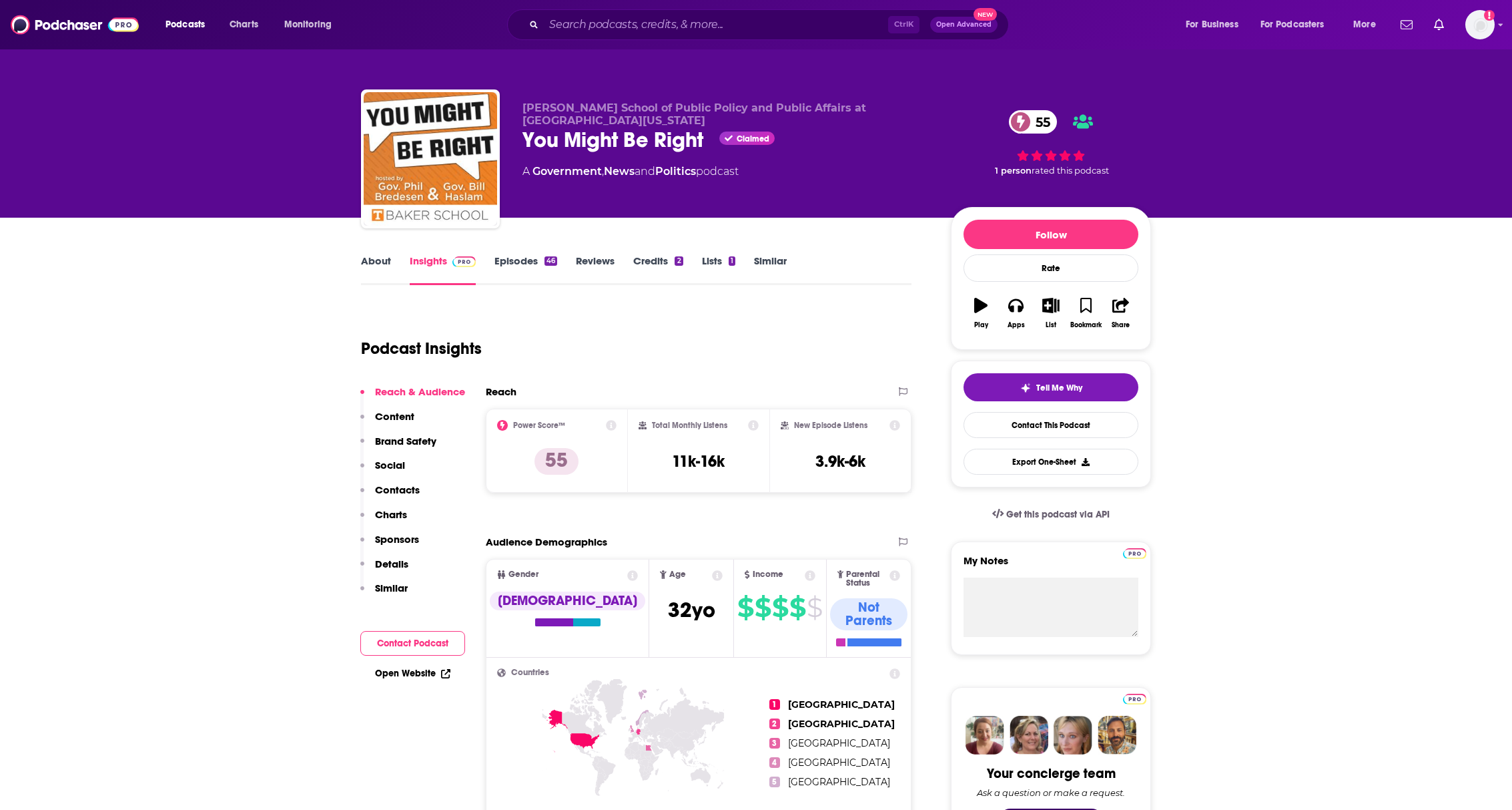
click at [524, 260] on link "Episodes 46" at bounding box center [526, 269] width 62 height 31
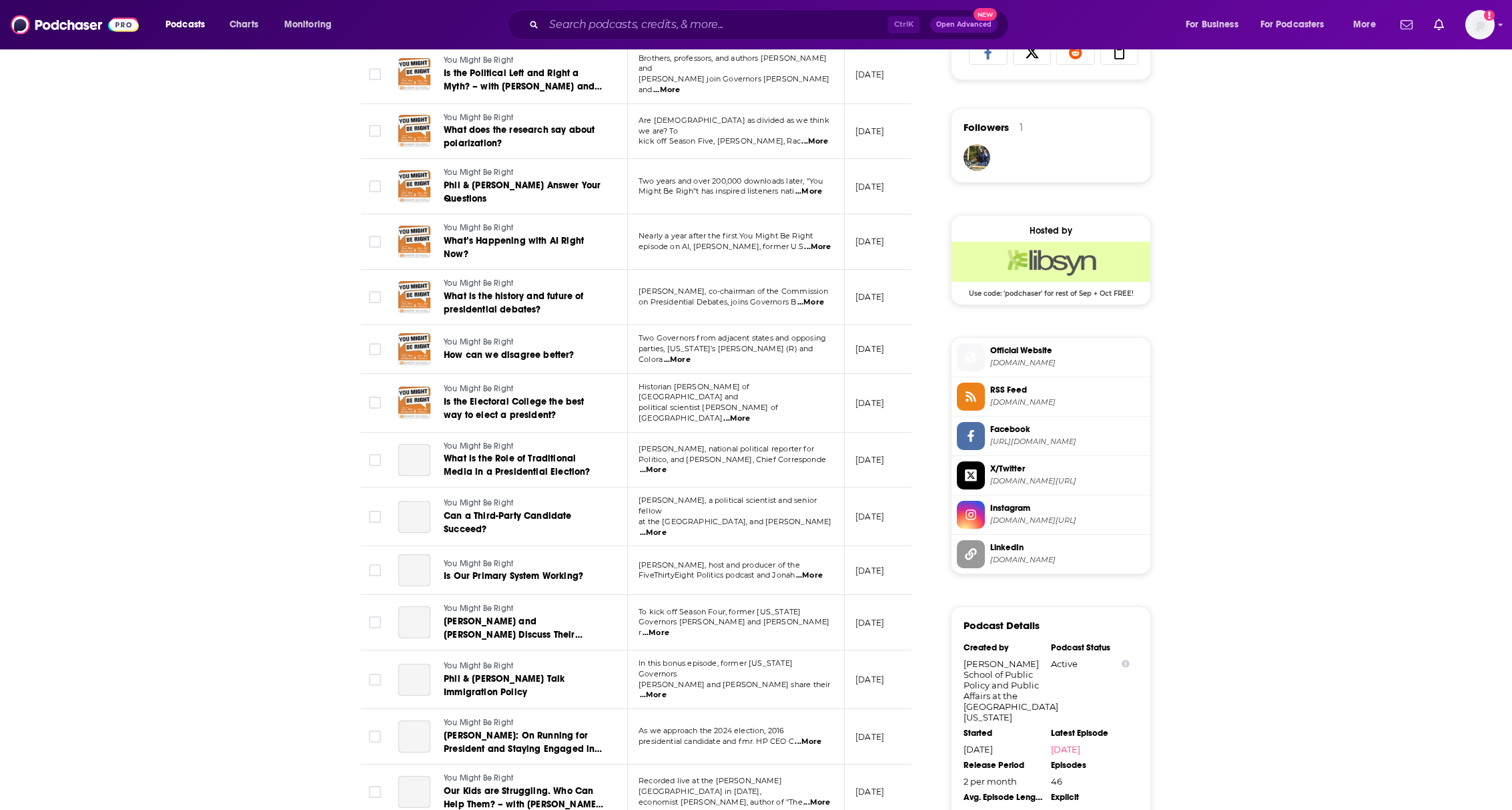
scroll to position [1210, 0]
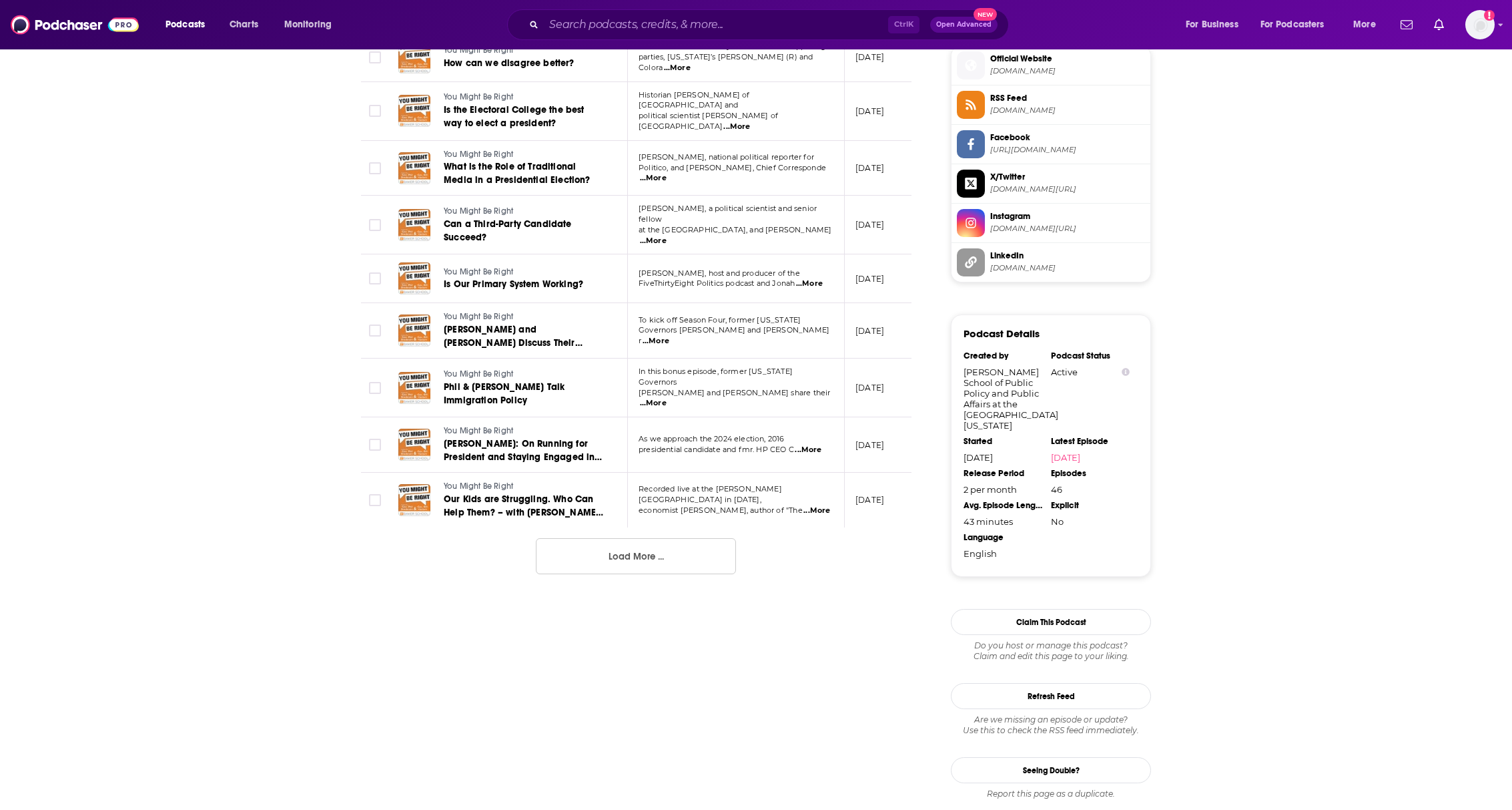
click at [660, 538] on button "Load More ..." at bounding box center [636, 556] width 200 height 36
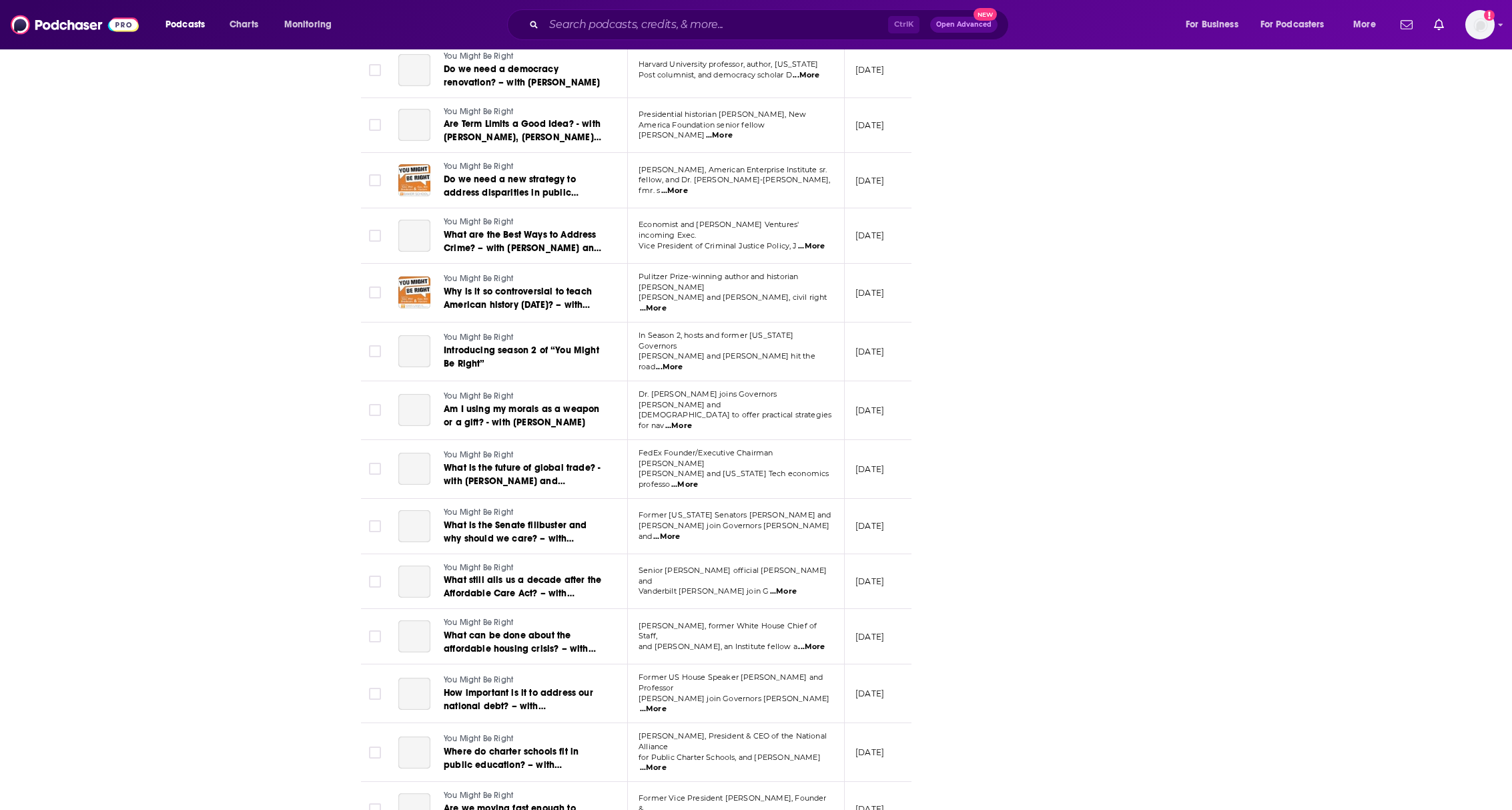
scroll to position [2062, 0]
